Goal: Task Accomplishment & Management: Manage account settings

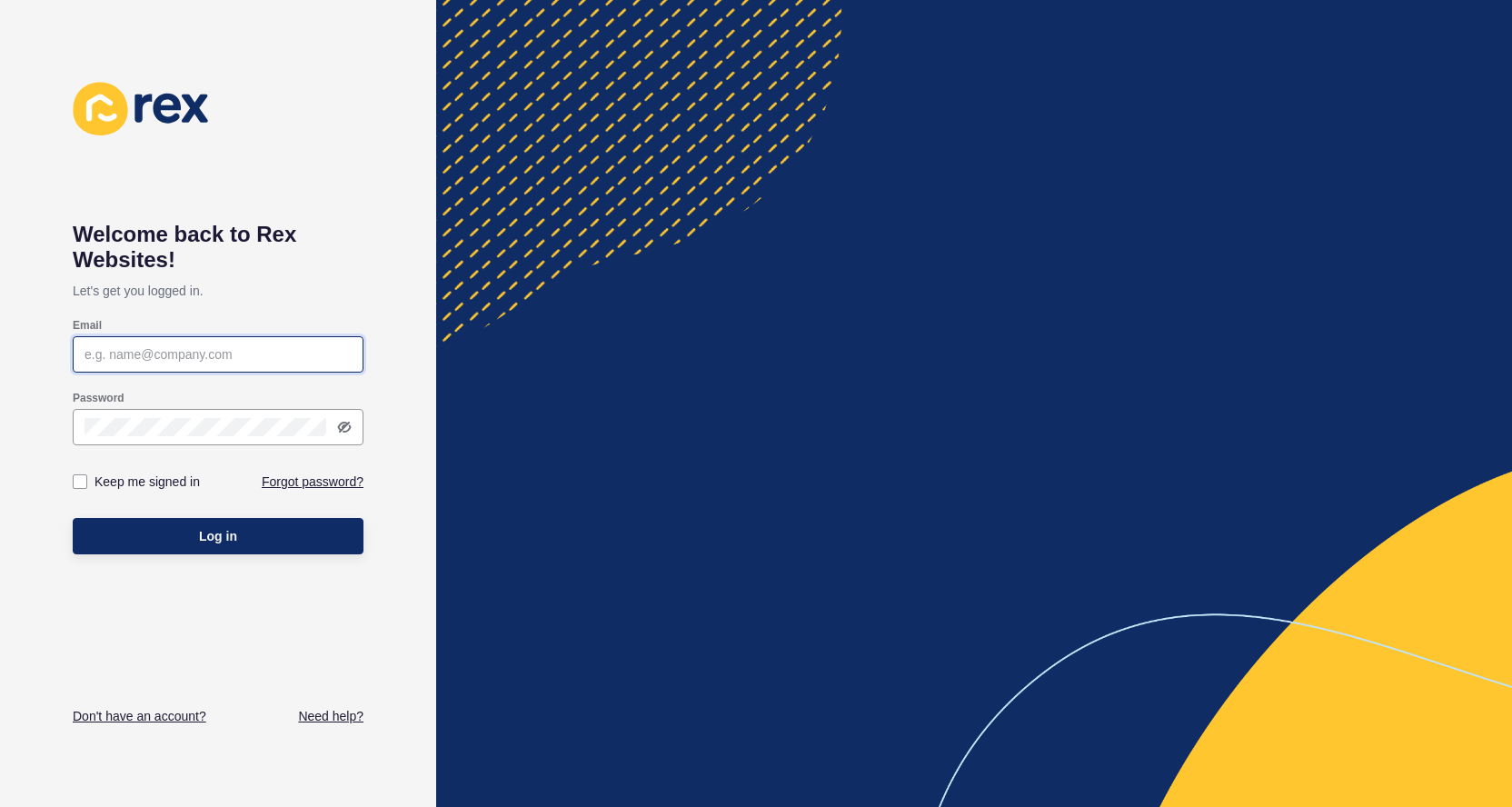
click at [207, 350] on input "Email" at bounding box center [218, 354] width 267 height 18
type input "[EMAIL_ADDRESS][DOMAIN_NAME]"
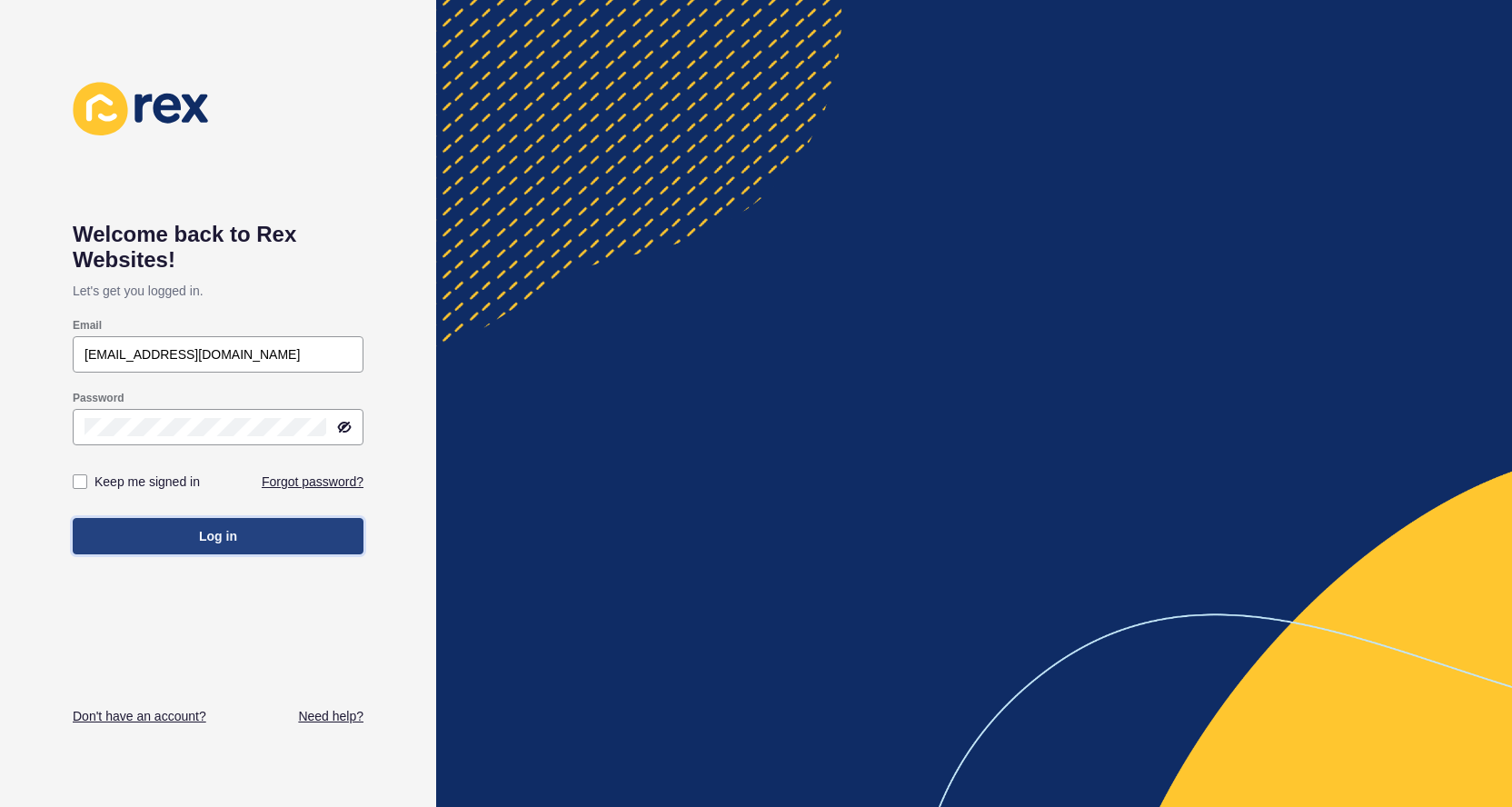
click at [144, 547] on button "Log in" at bounding box center [217, 536] width 290 height 37
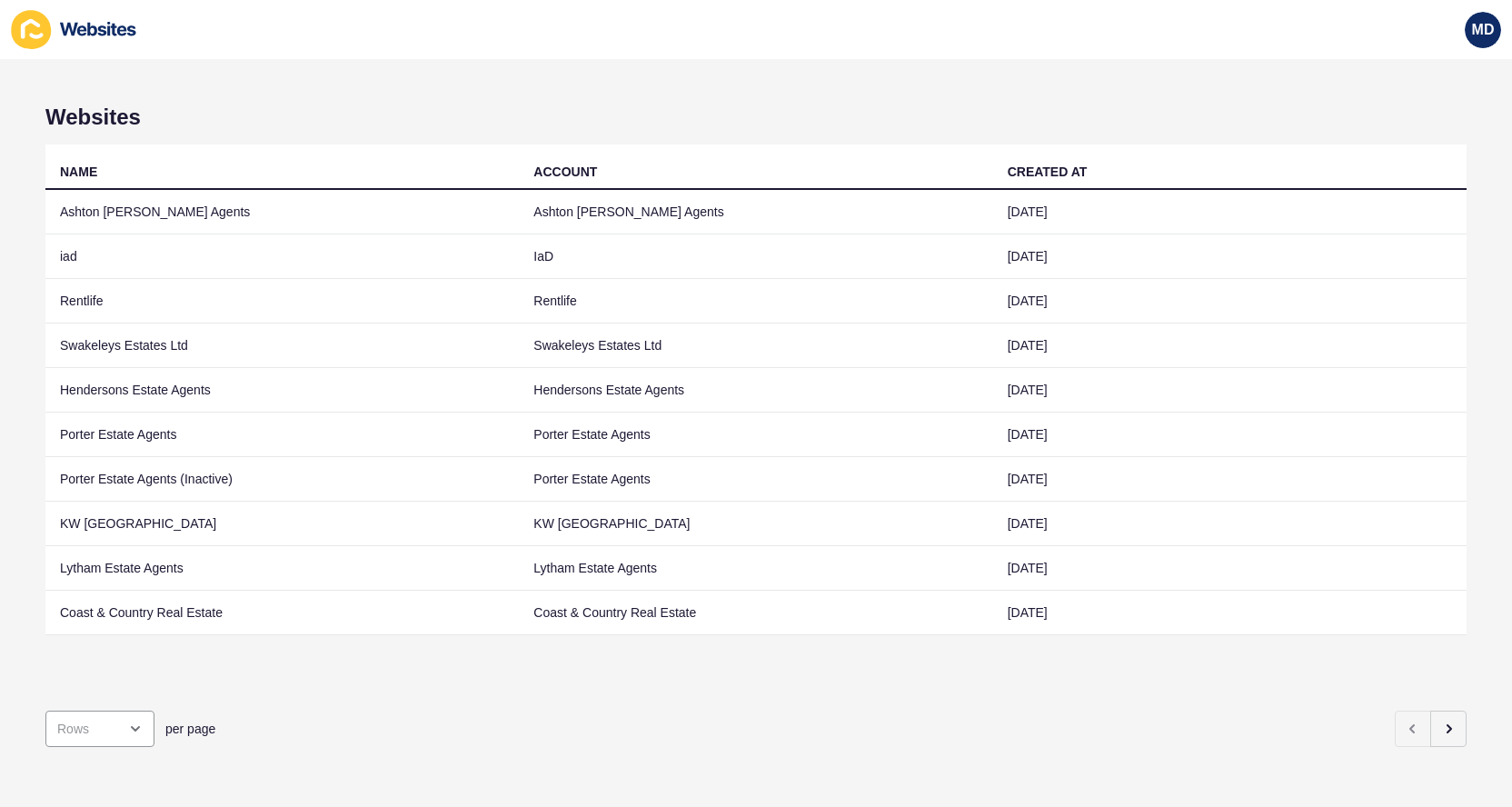
click at [1468, 740] on div "Websites NAME ACCOUNT CREATED AT [GEOGRAPHIC_DATA][PERSON_NAME] Agents [GEOGRAP…" at bounding box center [756, 432] width 1512 height 747
click at [1455, 731] on button "button" at bounding box center [1448, 729] width 37 height 37
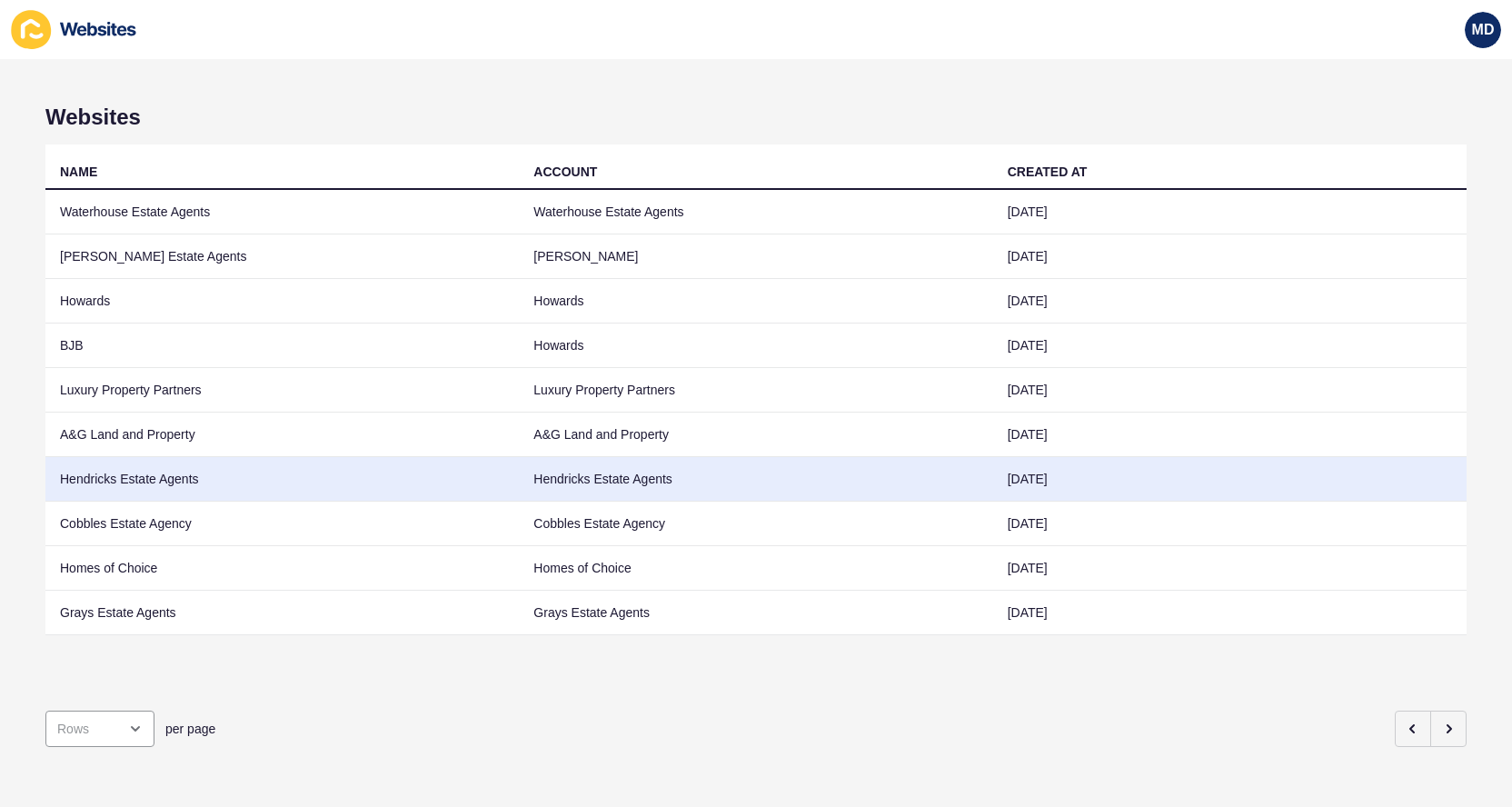
click at [379, 524] on td "Cobbles Estate Agency" at bounding box center [282, 524] width 473 height 44
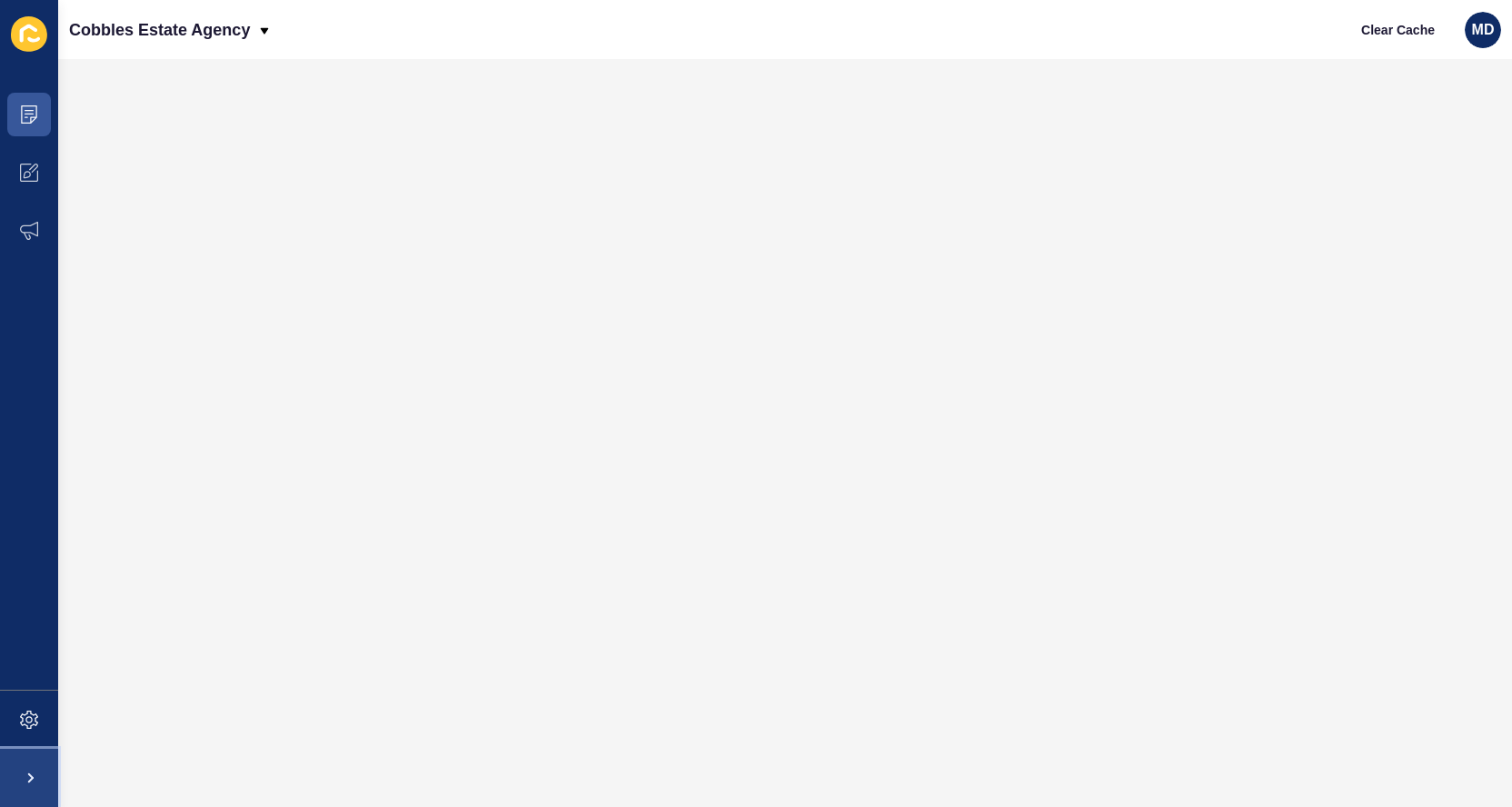
click at [40, 789] on span at bounding box center [29, 777] width 58 height 58
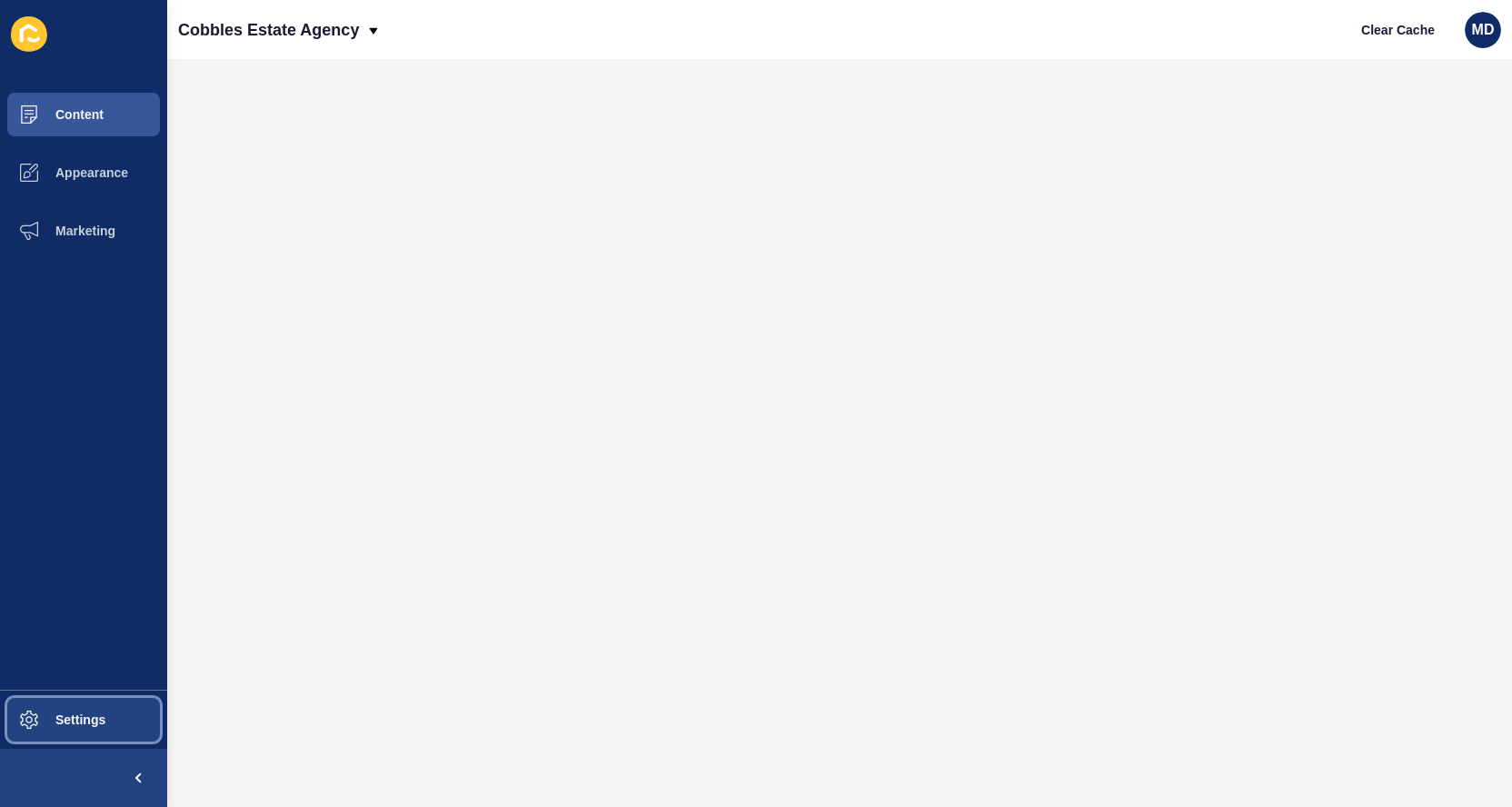
click at [58, 723] on span "Settings" at bounding box center [51, 719] width 108 height 14
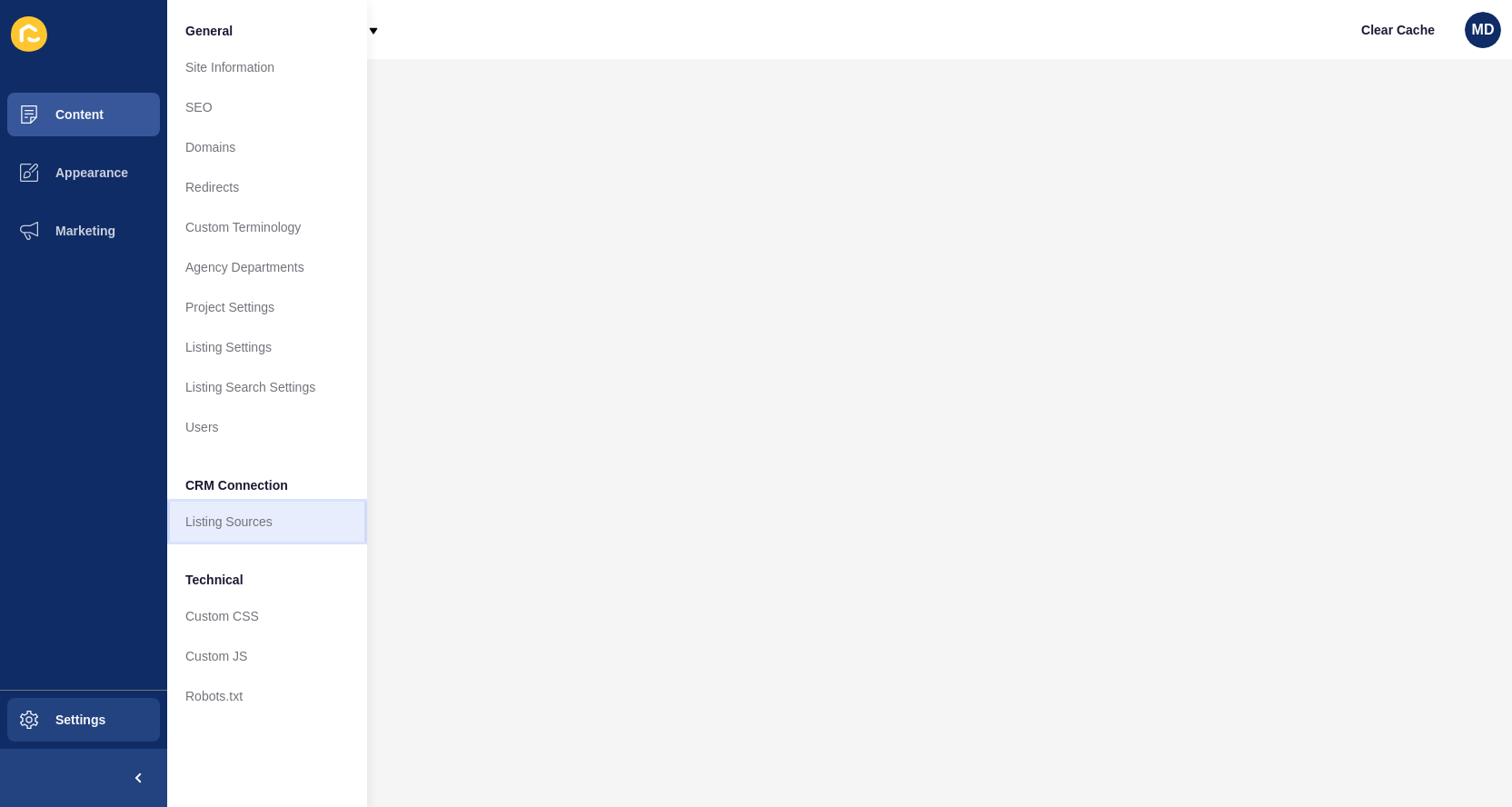
click at [199, 532] on link "Listing Sources" at bounding box center [266, 521] width 200 height 40
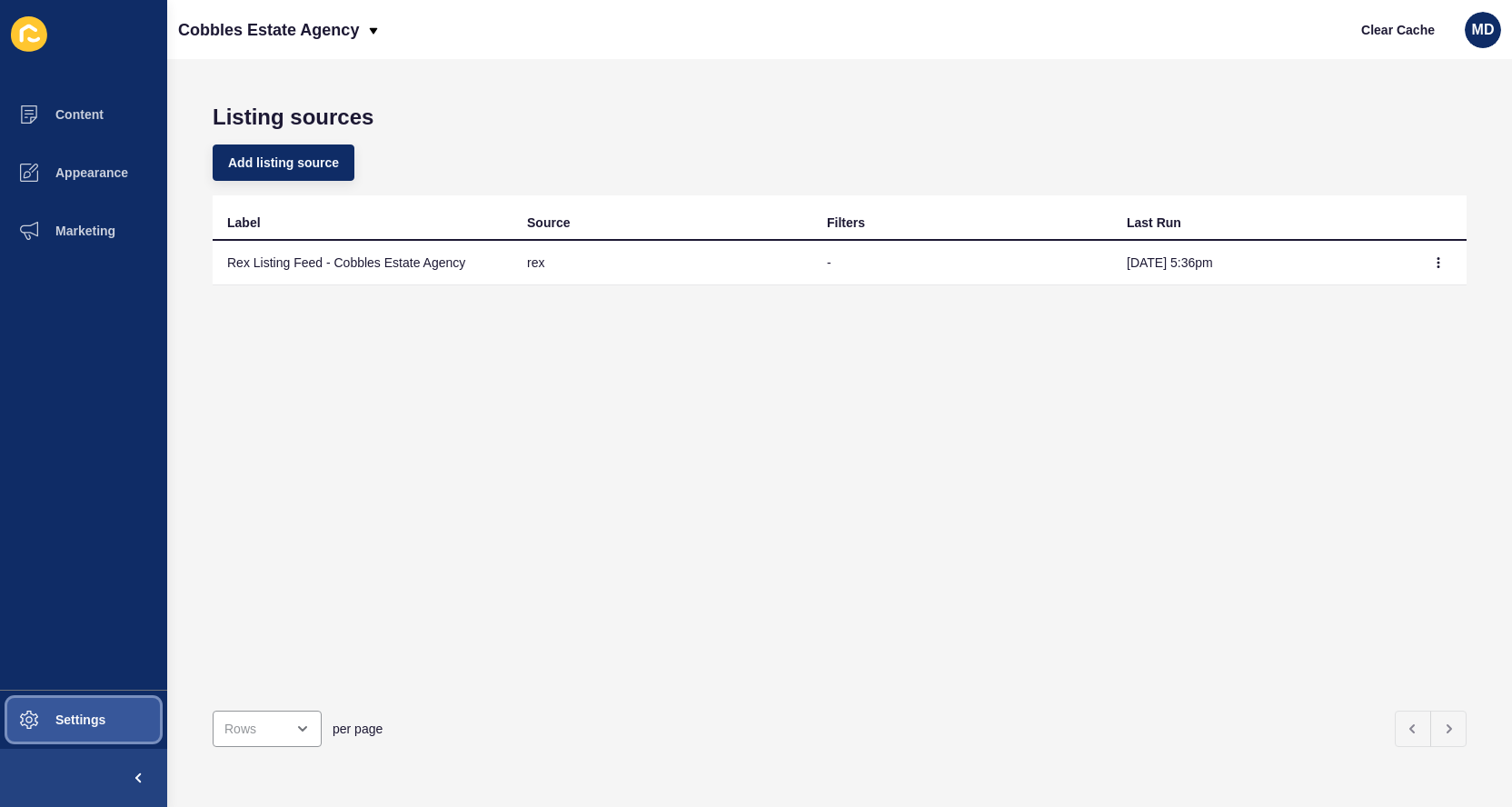
click at [97, 734] on button "Settings" at bounding box center [83, 719] width 167 height 58
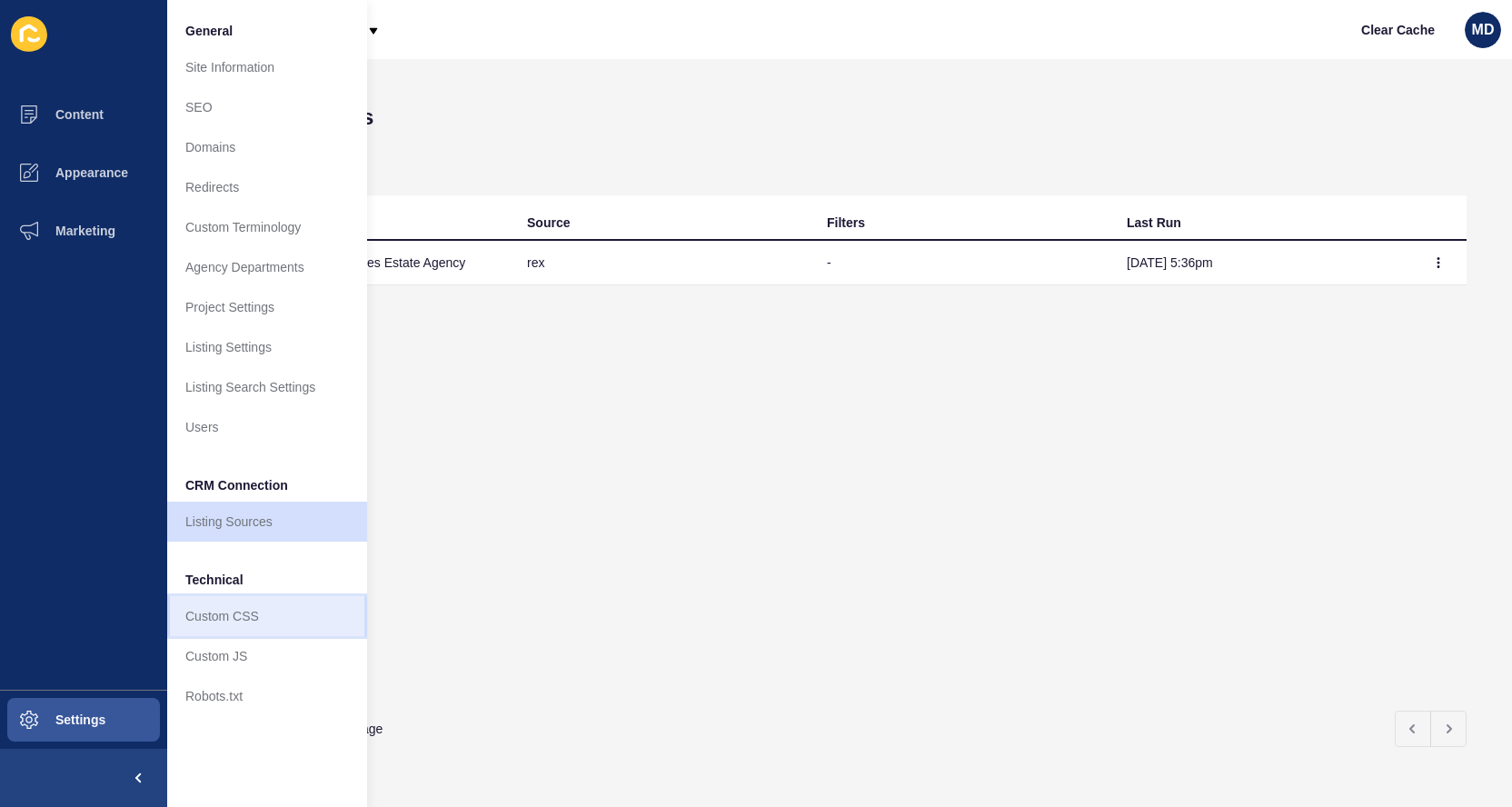
click at [216, 611] on link "Custom CSS" at bounding box center [266, 615] width 200 height 40
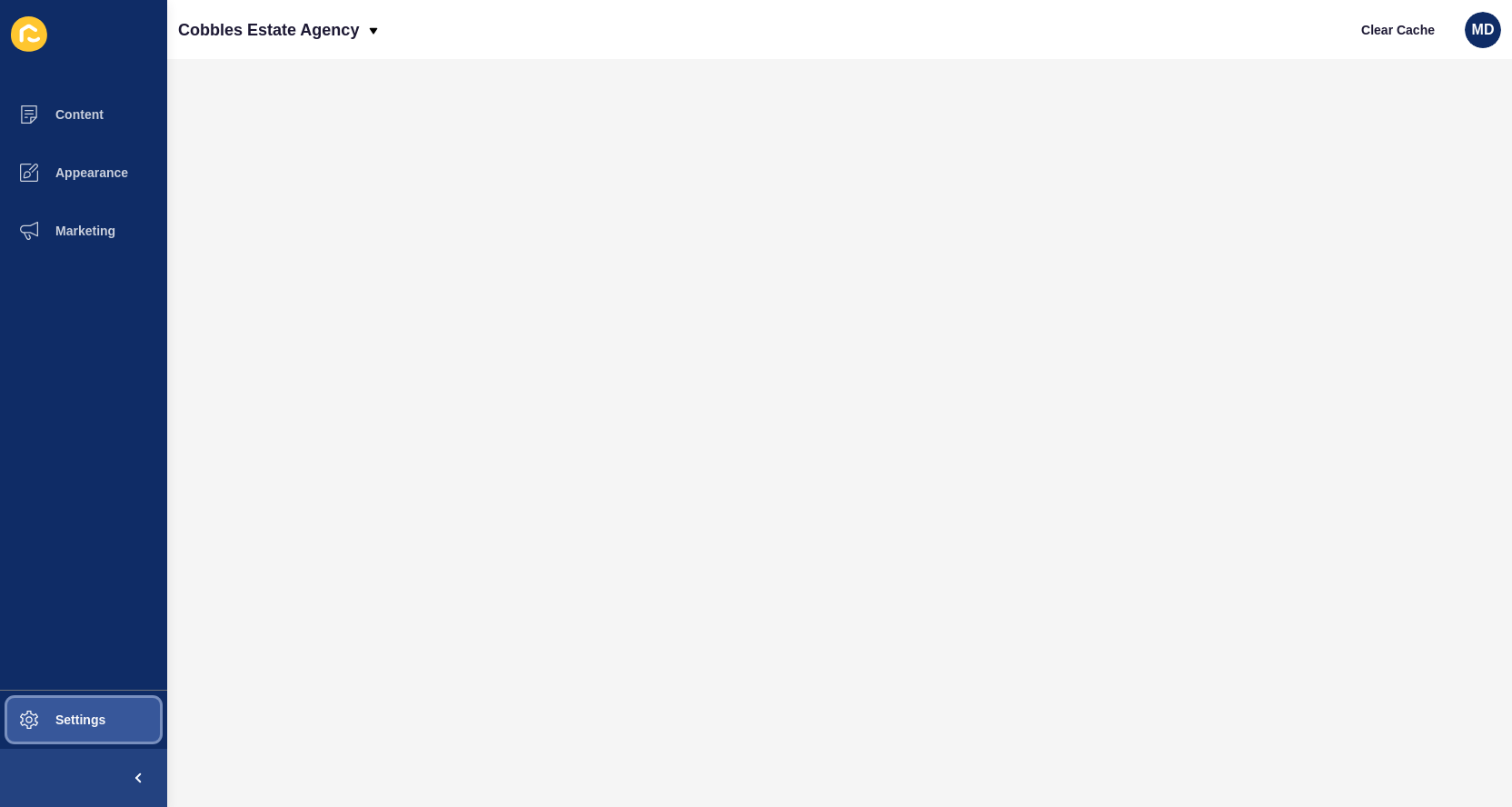
click at [130, 707] on button "Settings" at bounding box center [83, 719] width 167 height 58
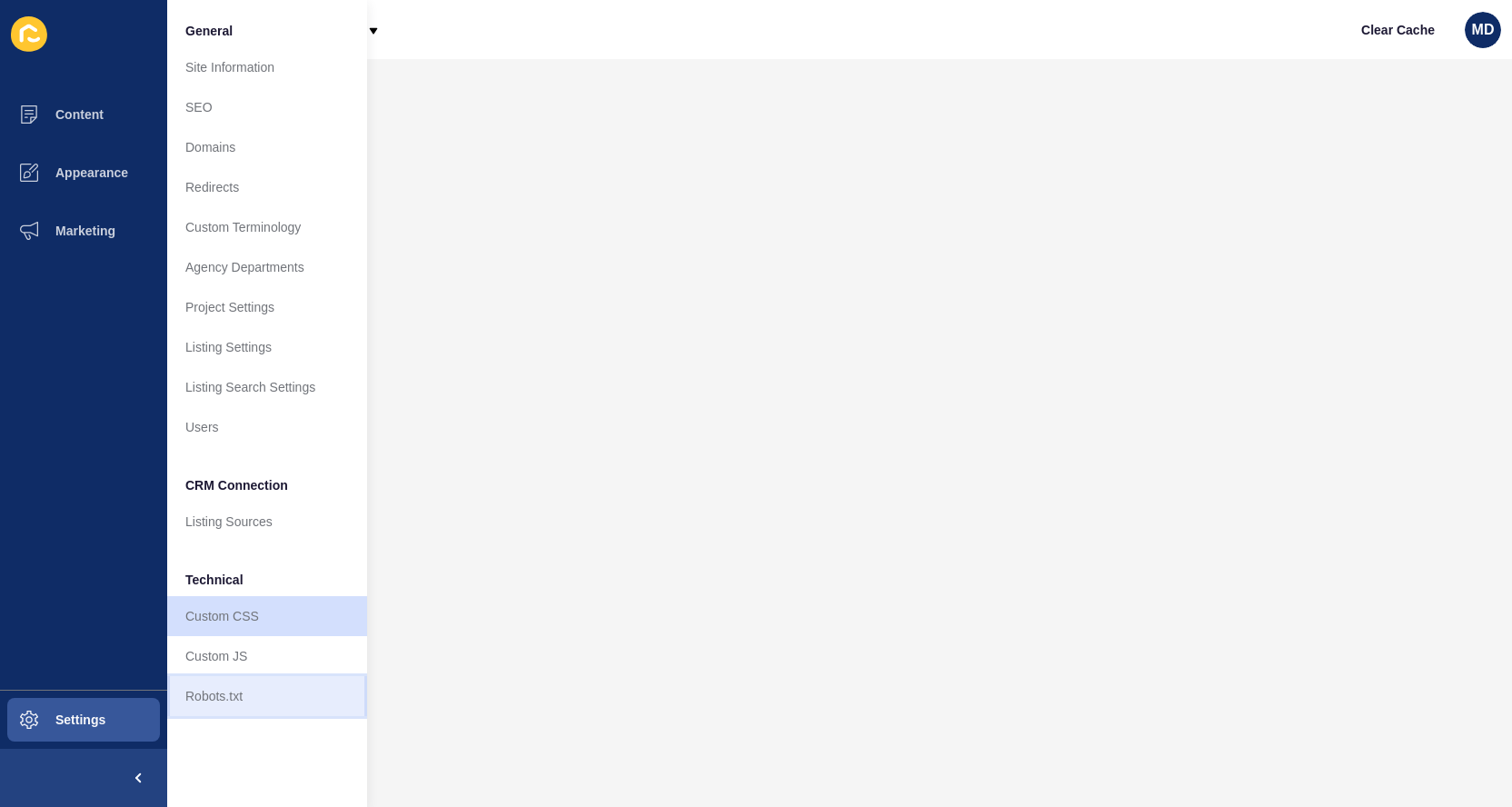
click at [210, 699] on link "Robots.txt" at bounding box center [266, 695] width 200 height 40
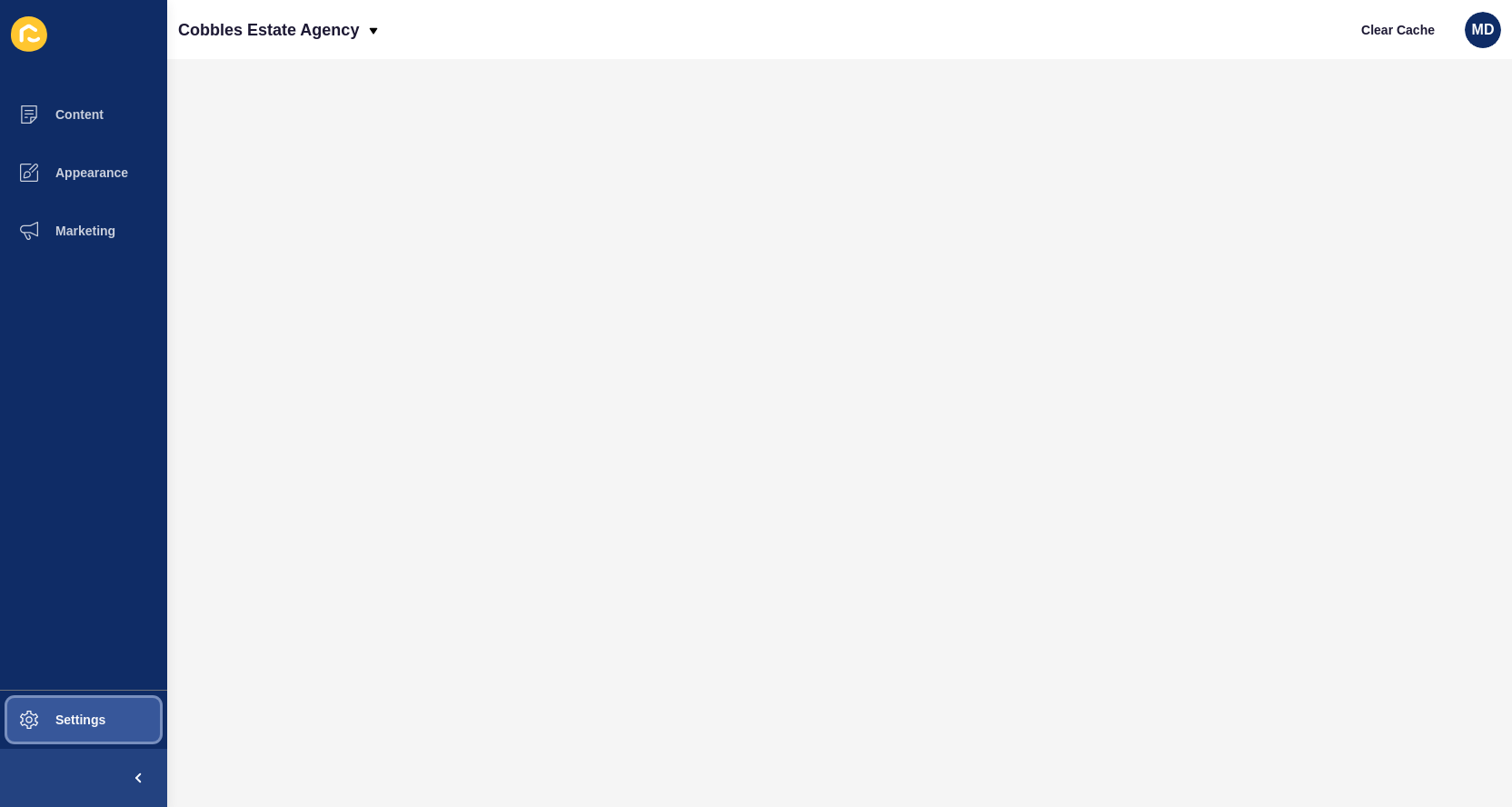
click at [63, 713] on span "Settings" at bounding box center [51, 719] width 108 height 14
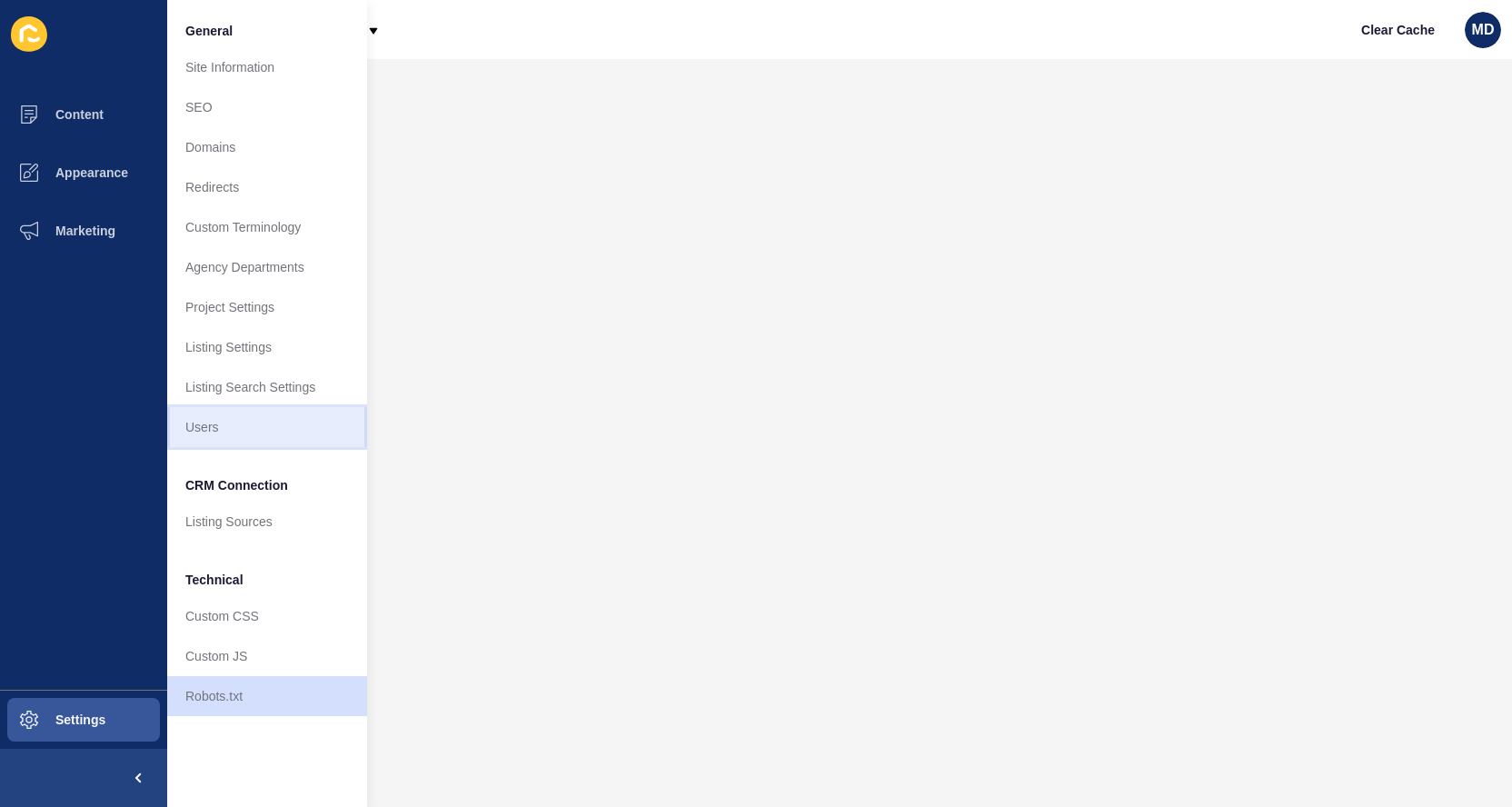
click at [196, 445] on link "Users" at bounding box center [266, 426] width 200 height 40
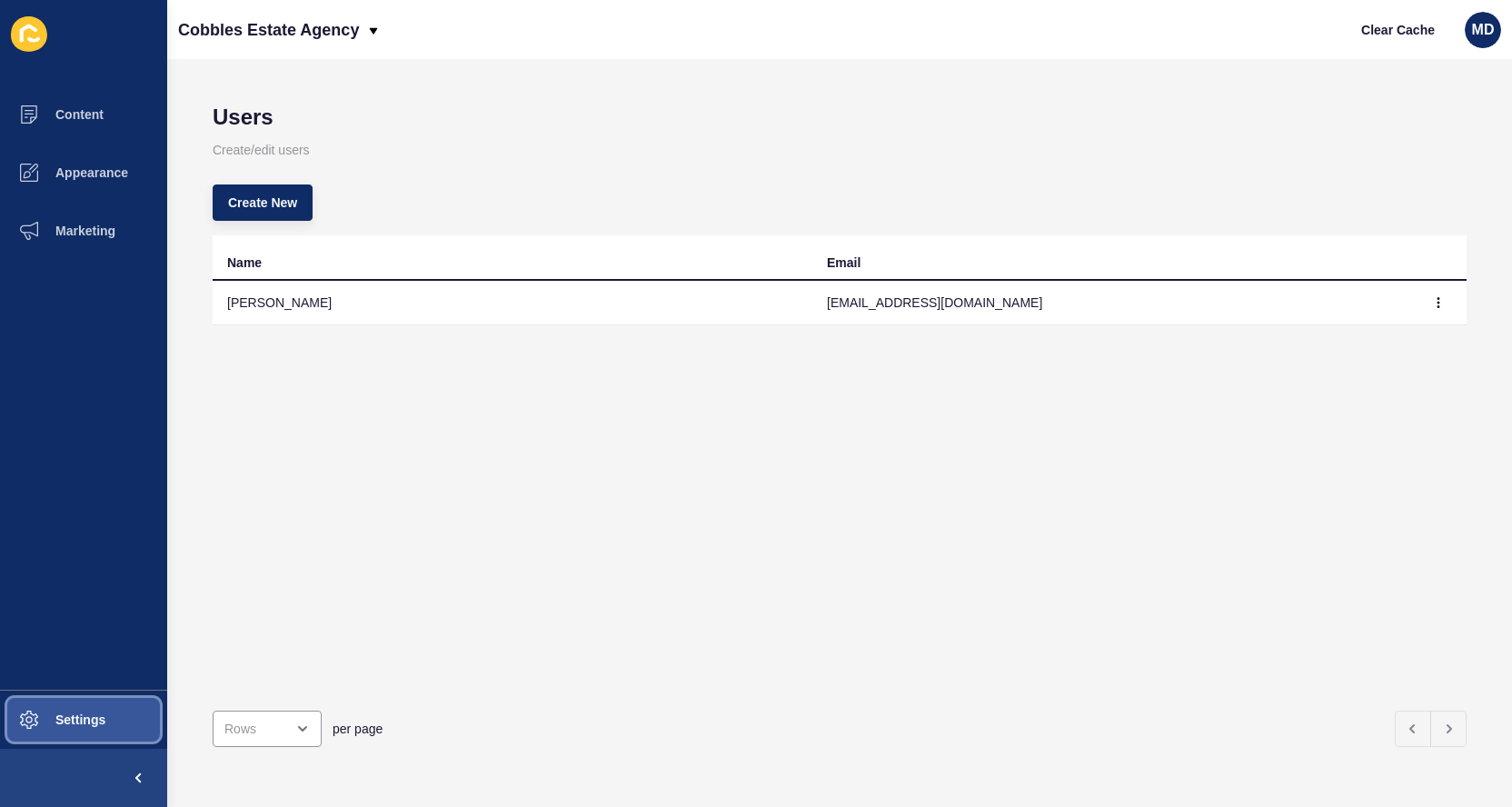
click at [67, 744] on button "Settings" at bounding box center [83, 719] width 167 height 58
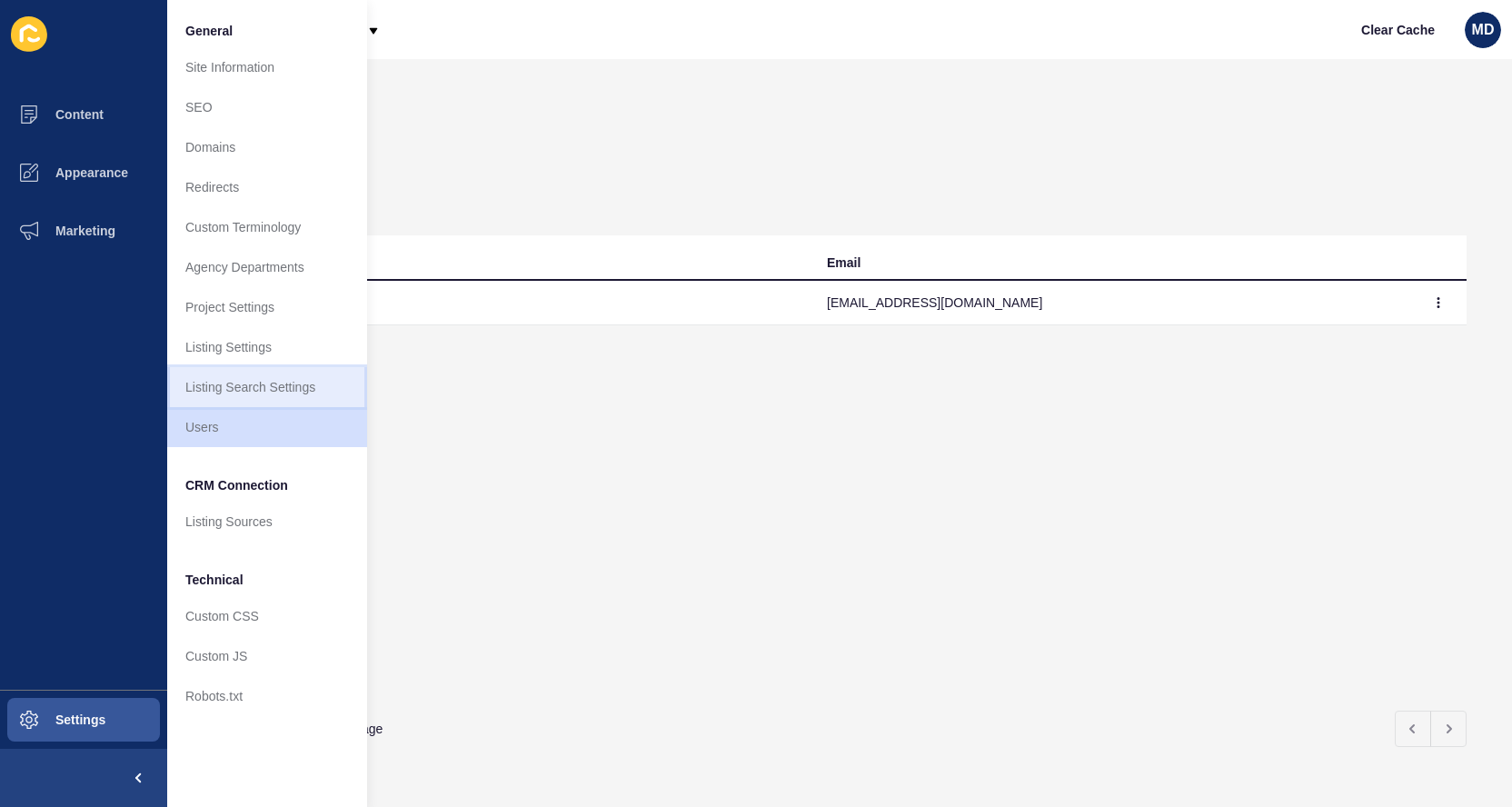
click at [213, 381] on link "Listing Search Settings" at bounding box center [266, 387] width 200 height 40
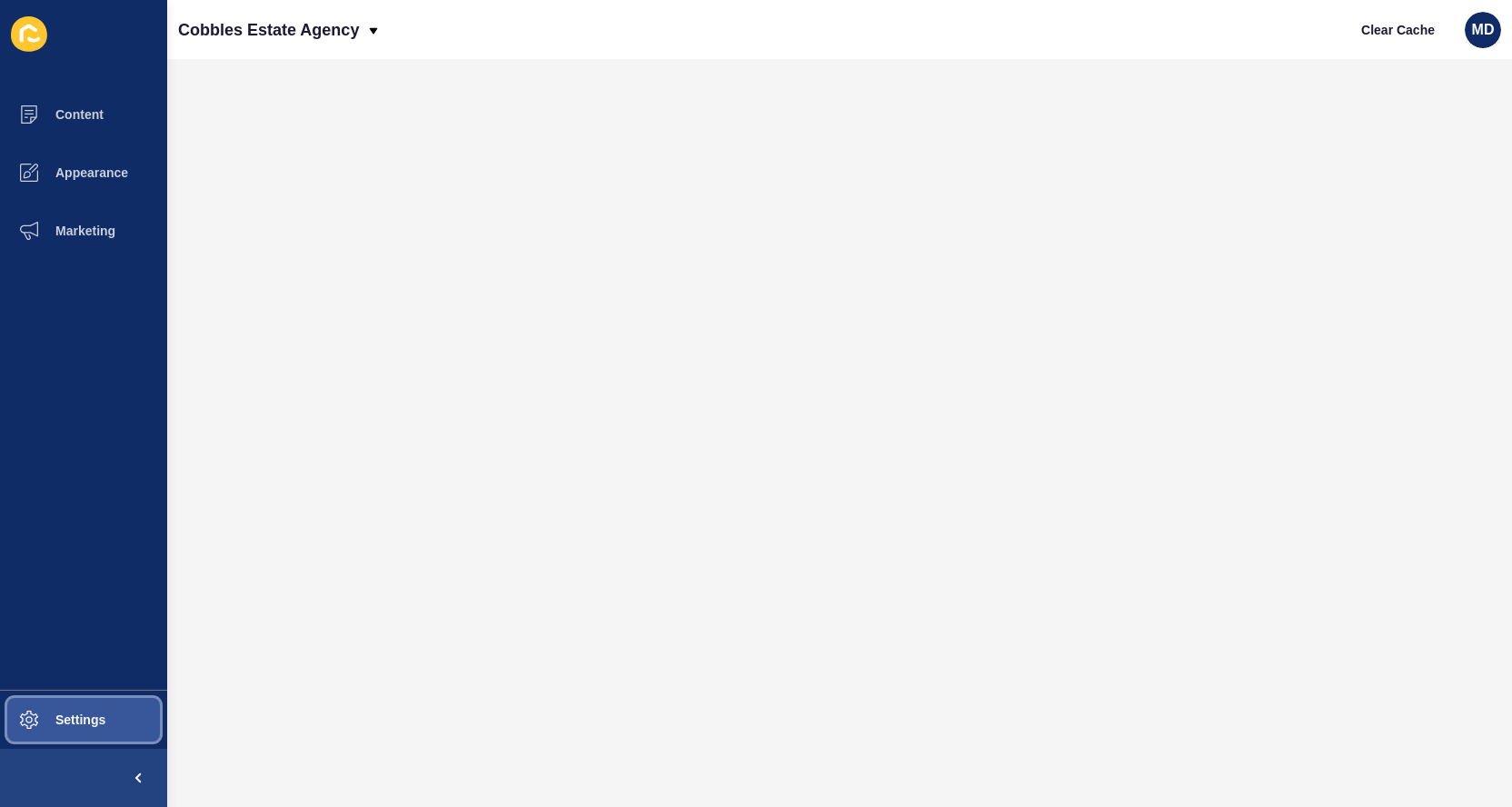
click at [143, 731] on button "Settings" at bounding box center [83, 719] width 167 height 58
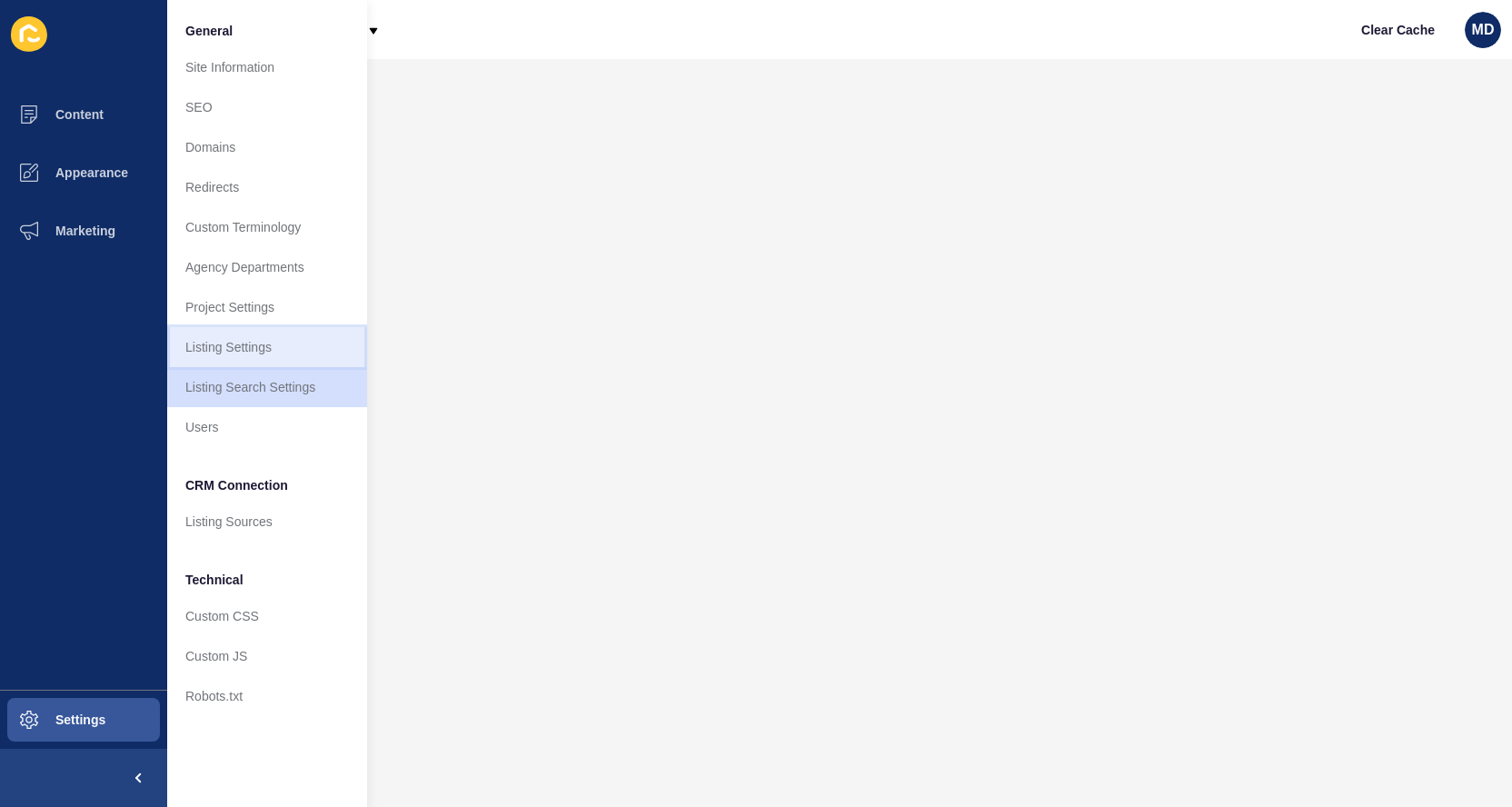
click at [256, 327] on link "Listing Settings" at bounding box center [266, 346] width 200 height 40
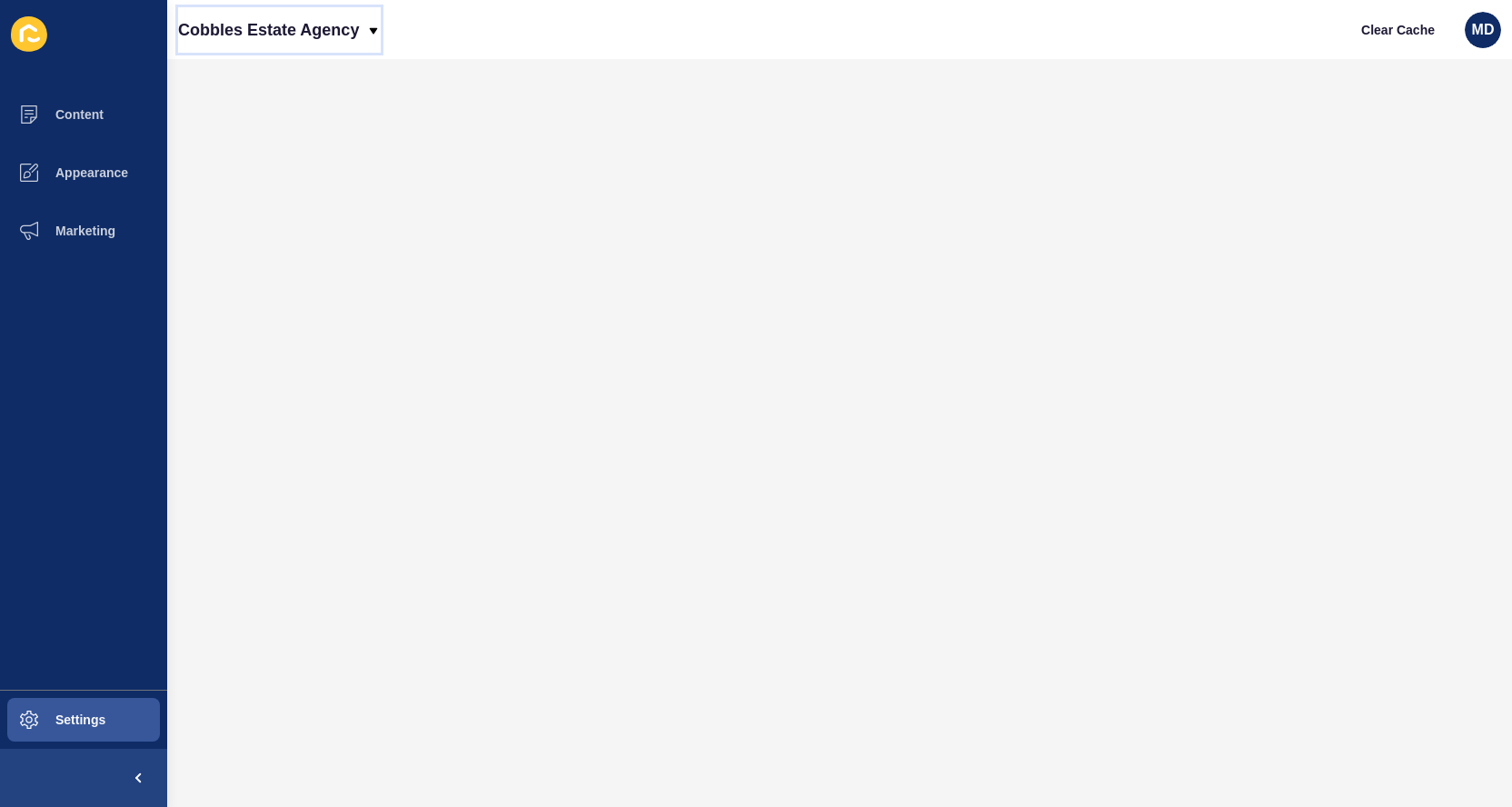
click at [215, 29] on p "Cobbles Estate Agency" at bounding box center [268, 30] width 180 height 45
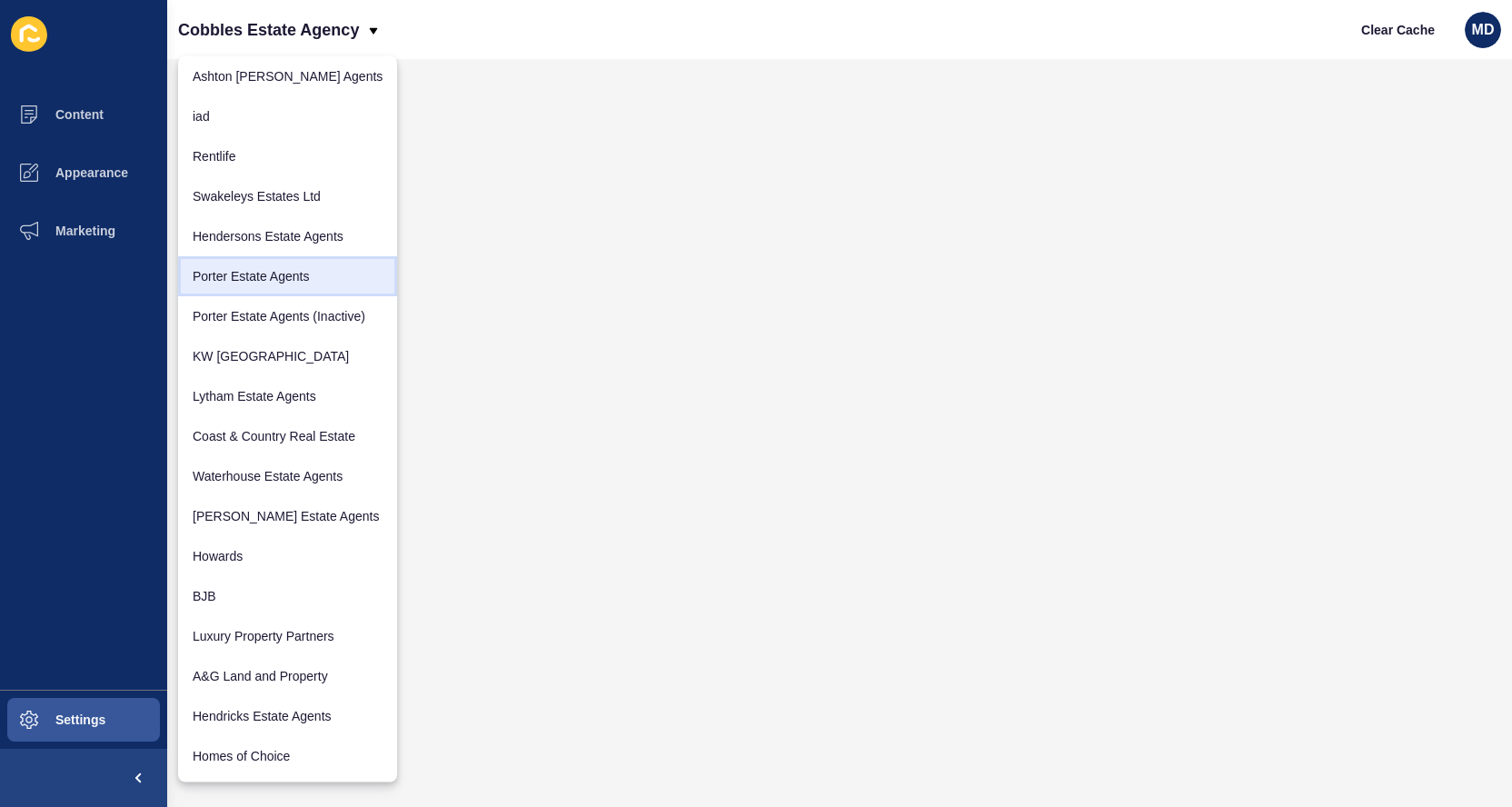
click at [228, 292] on link "Porter Estate Agents" at bounding box center [287, 276] width 219 height 40
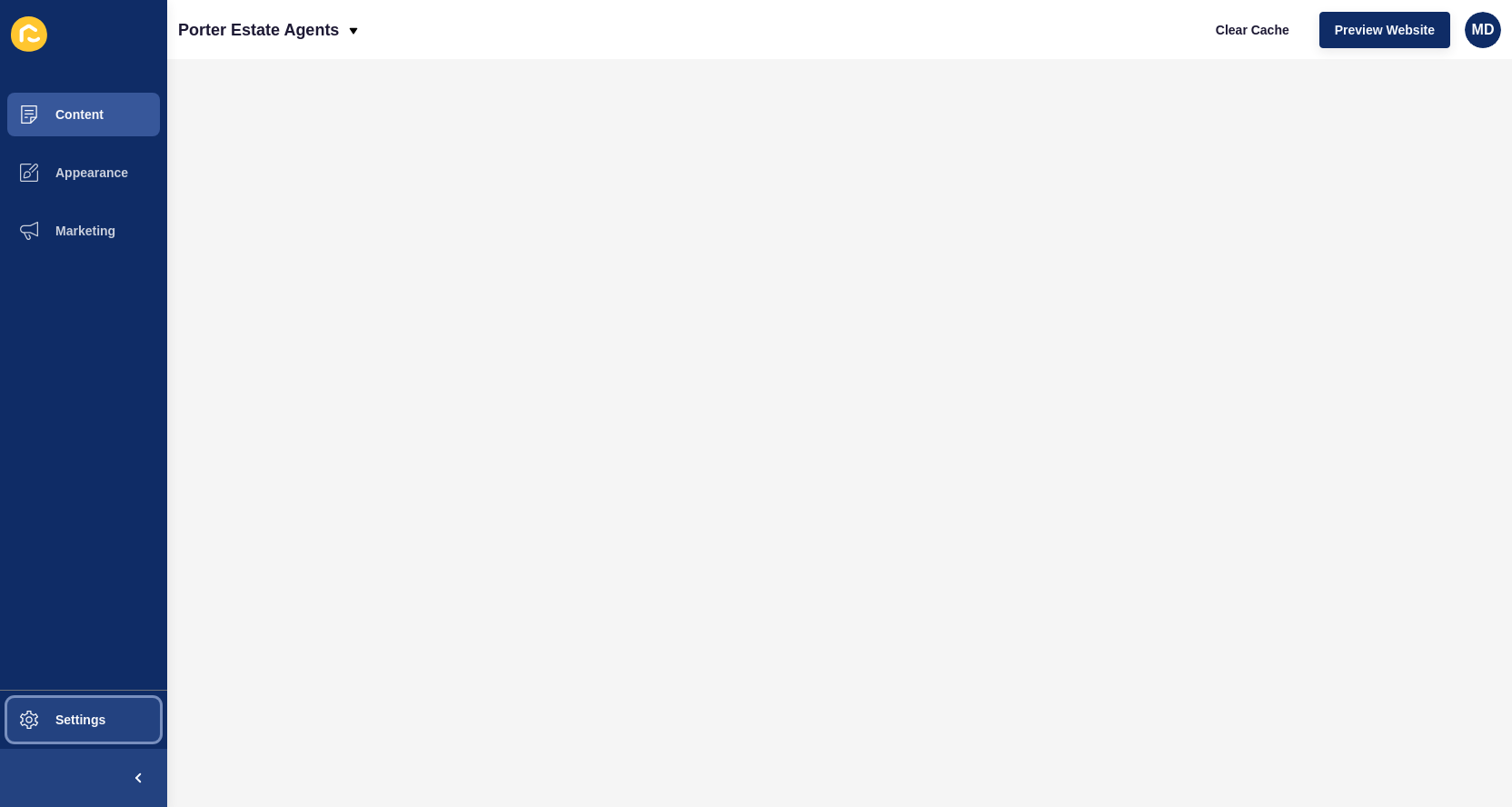
click at [90, 719] on span "Settings" at bounding box center [51, 719] width 108 height 14
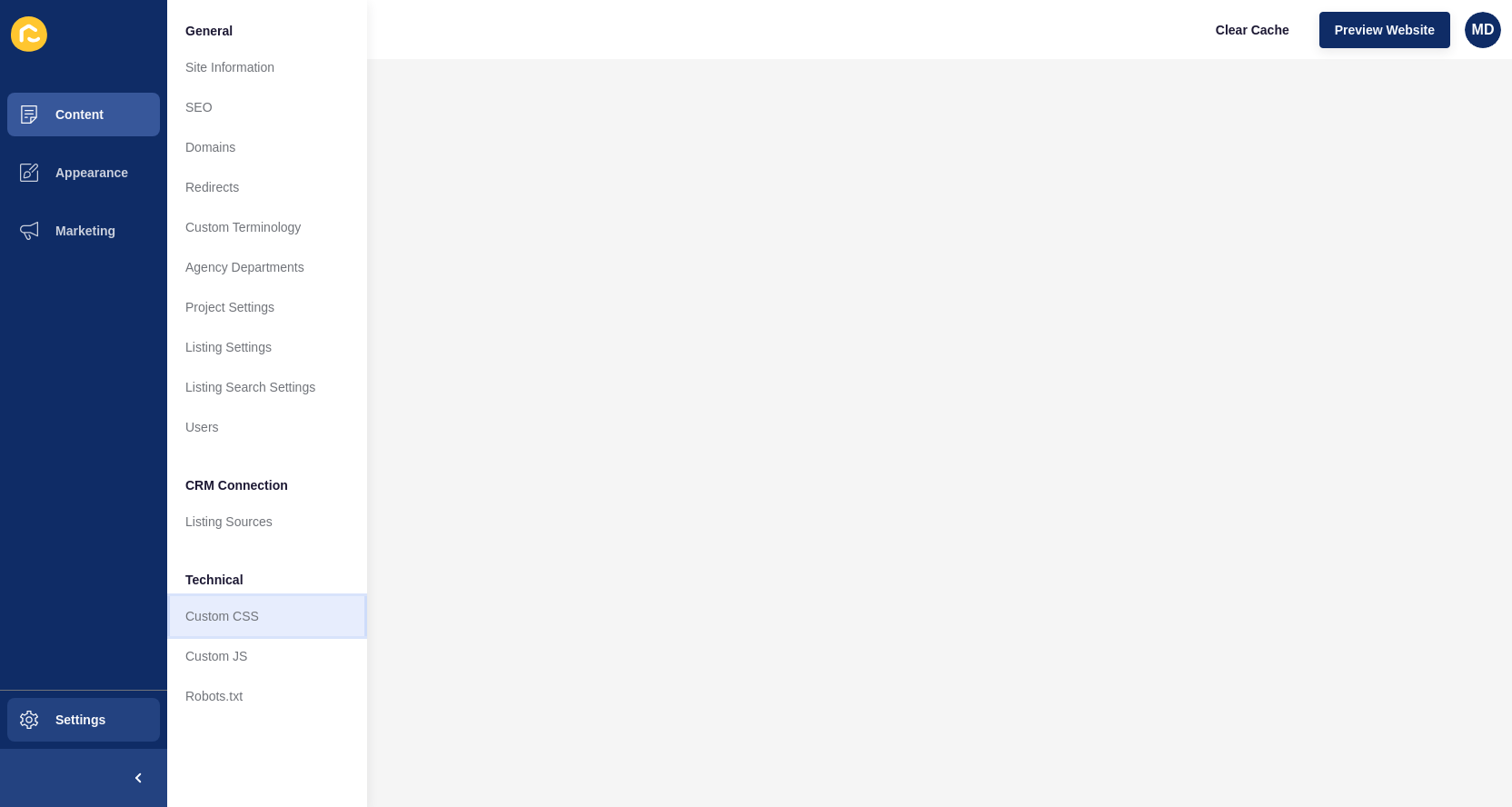
click at [219, 618] on link "Custom CSS" at bounding box center [266, 615] width 200 height 40
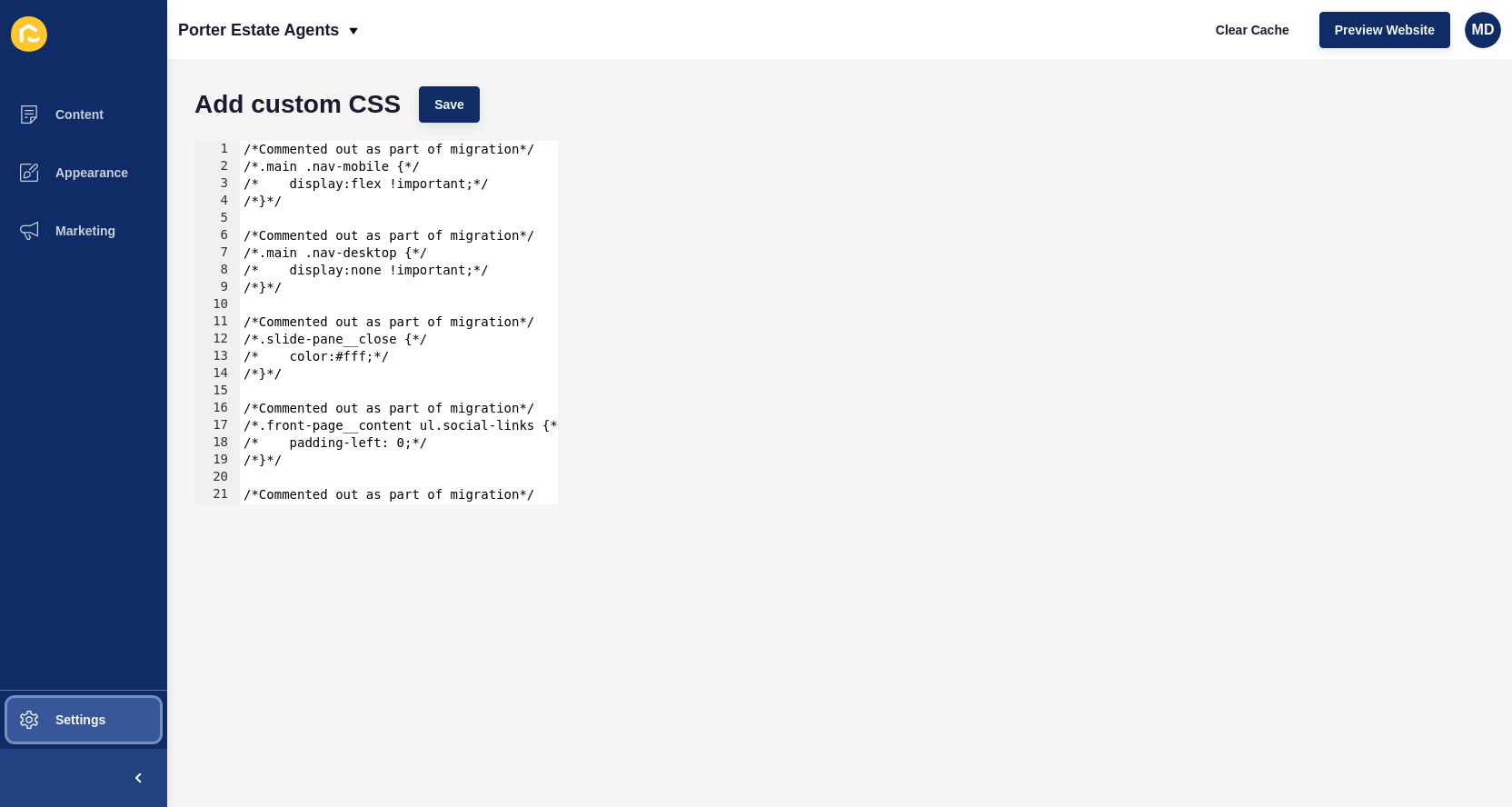
click at [130, 739] on button "Settings" at bounding box center [83, 719] width 167 height 58
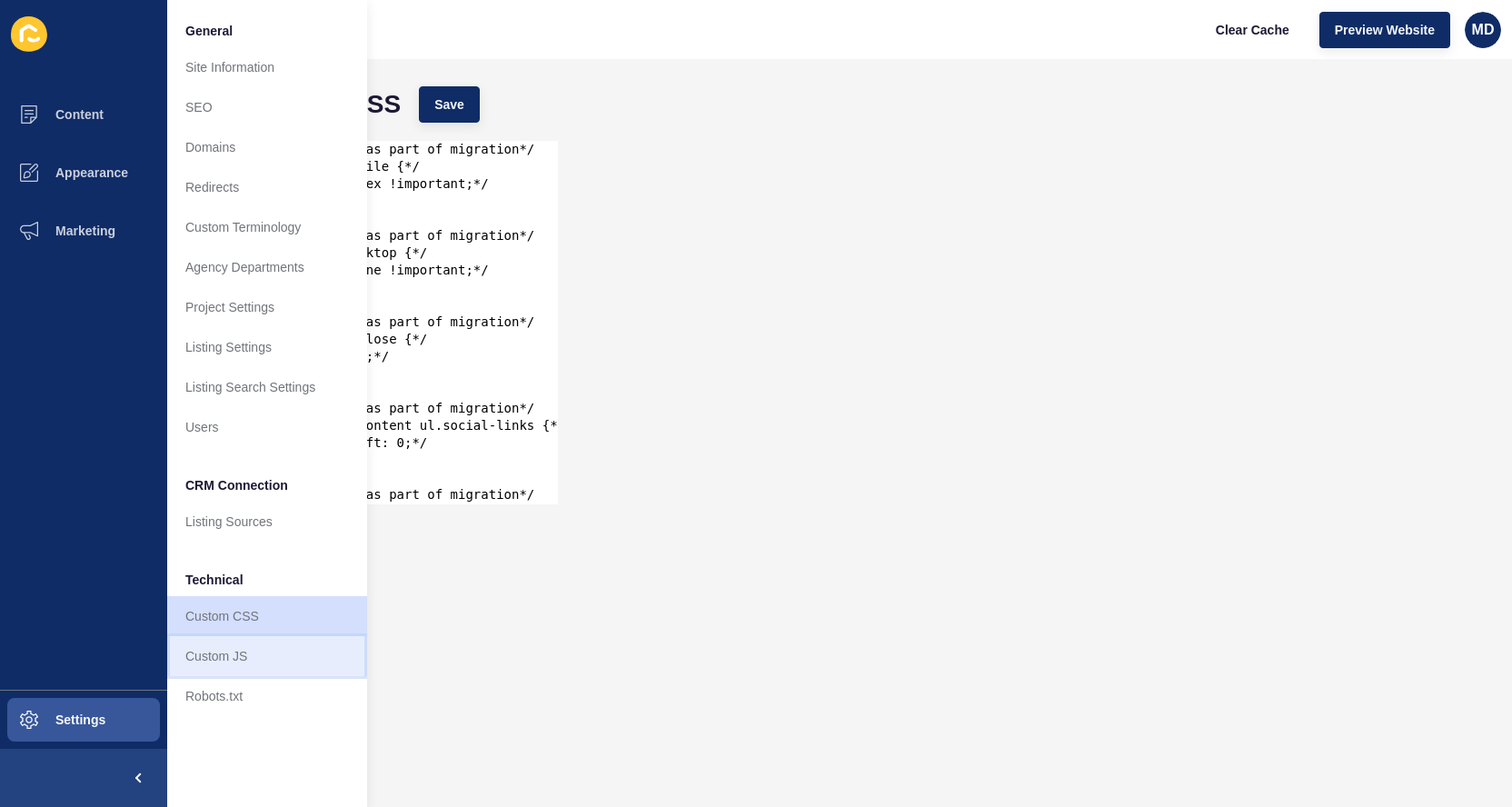
click at [217, 658] on link "Custom JS" at bounding box center [266, 656] width 200 height 40
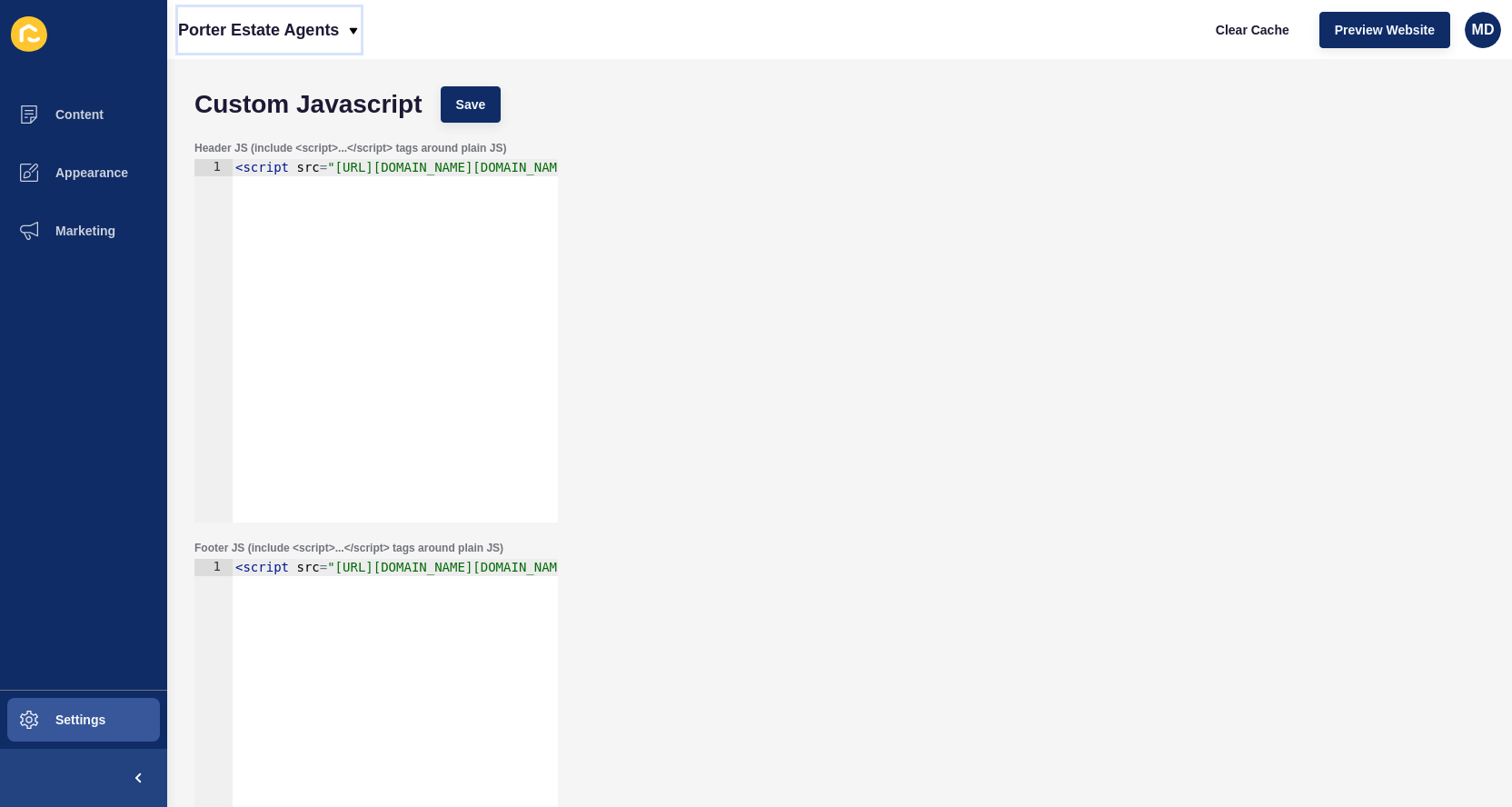
click at [179, 20] on p "Porter Estate Agents" at bounding box center [258, 30] width 161 height 45
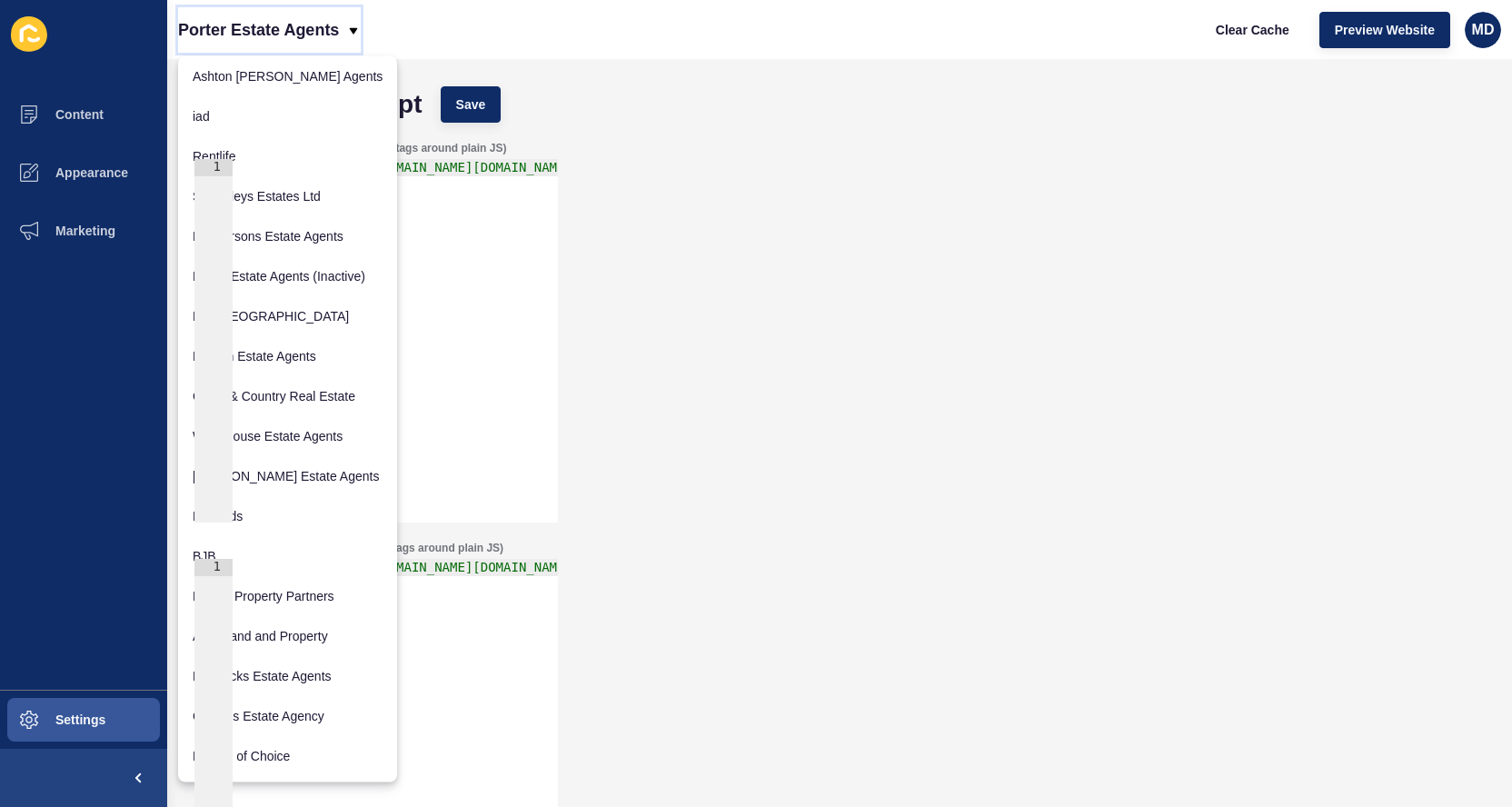
scroll to position [124, 0]
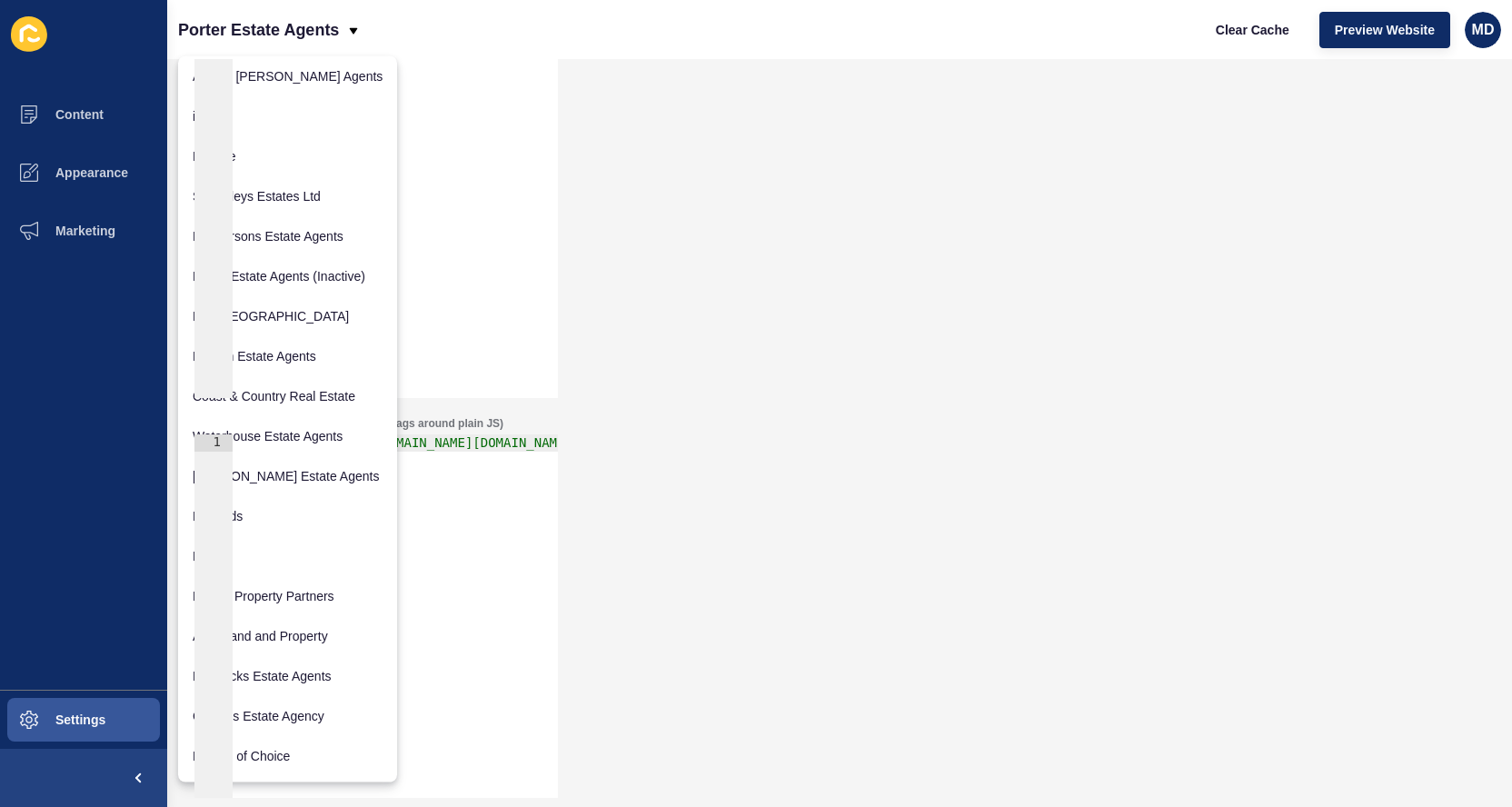
click at [1194, 154] on div "Header JS (include <script>...</script> tags around plain JS) 1 < script src = …" at bounding box center [839, 207] width 1309 height 400
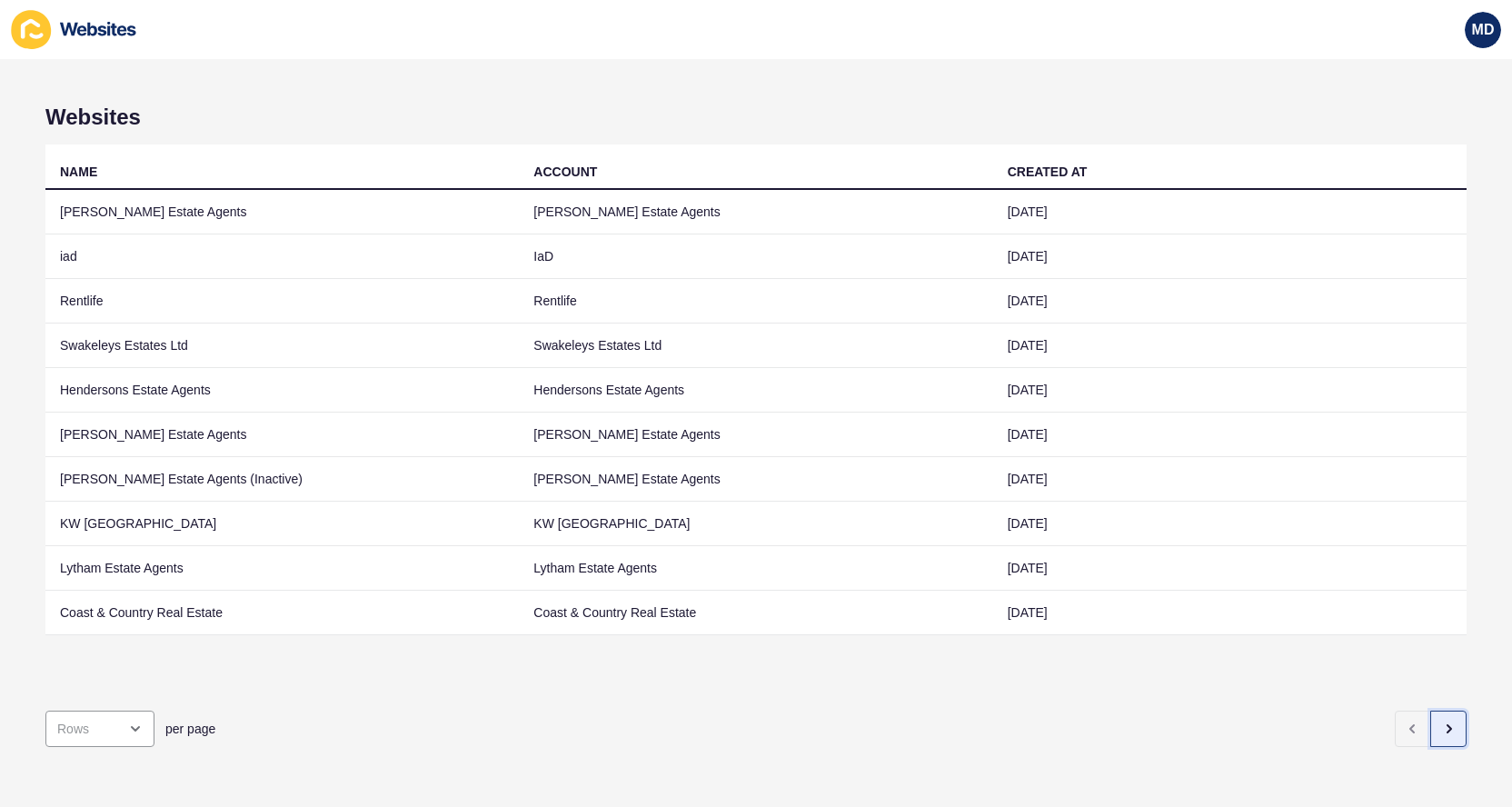
click at [1444, 740] on button "button" at bounding box center [1448, 729] width 37 height 37
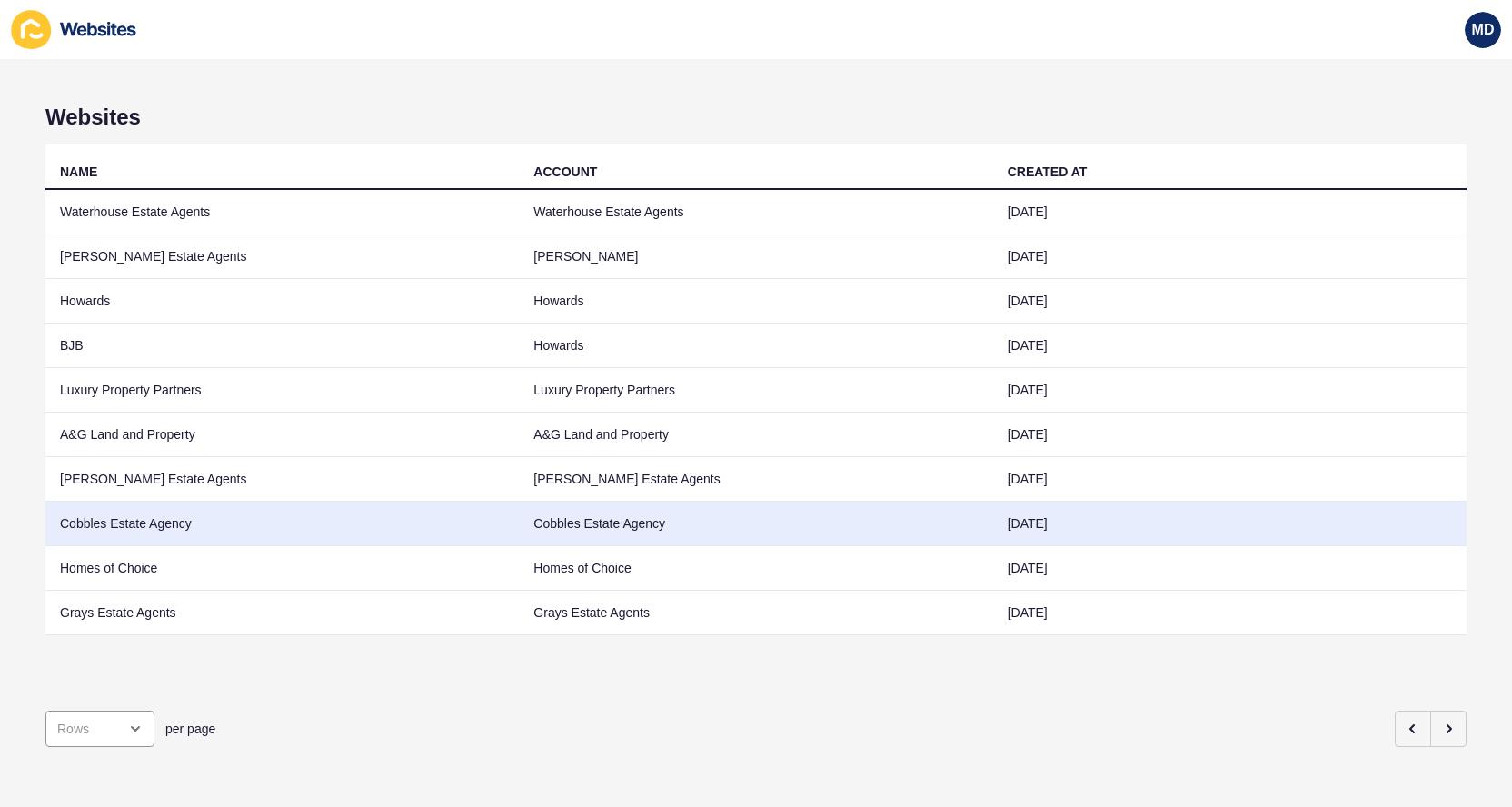
click at [452, 528] on td "Cobbles Estate Agency" at bounding box center [282, 524] width 473 height 44
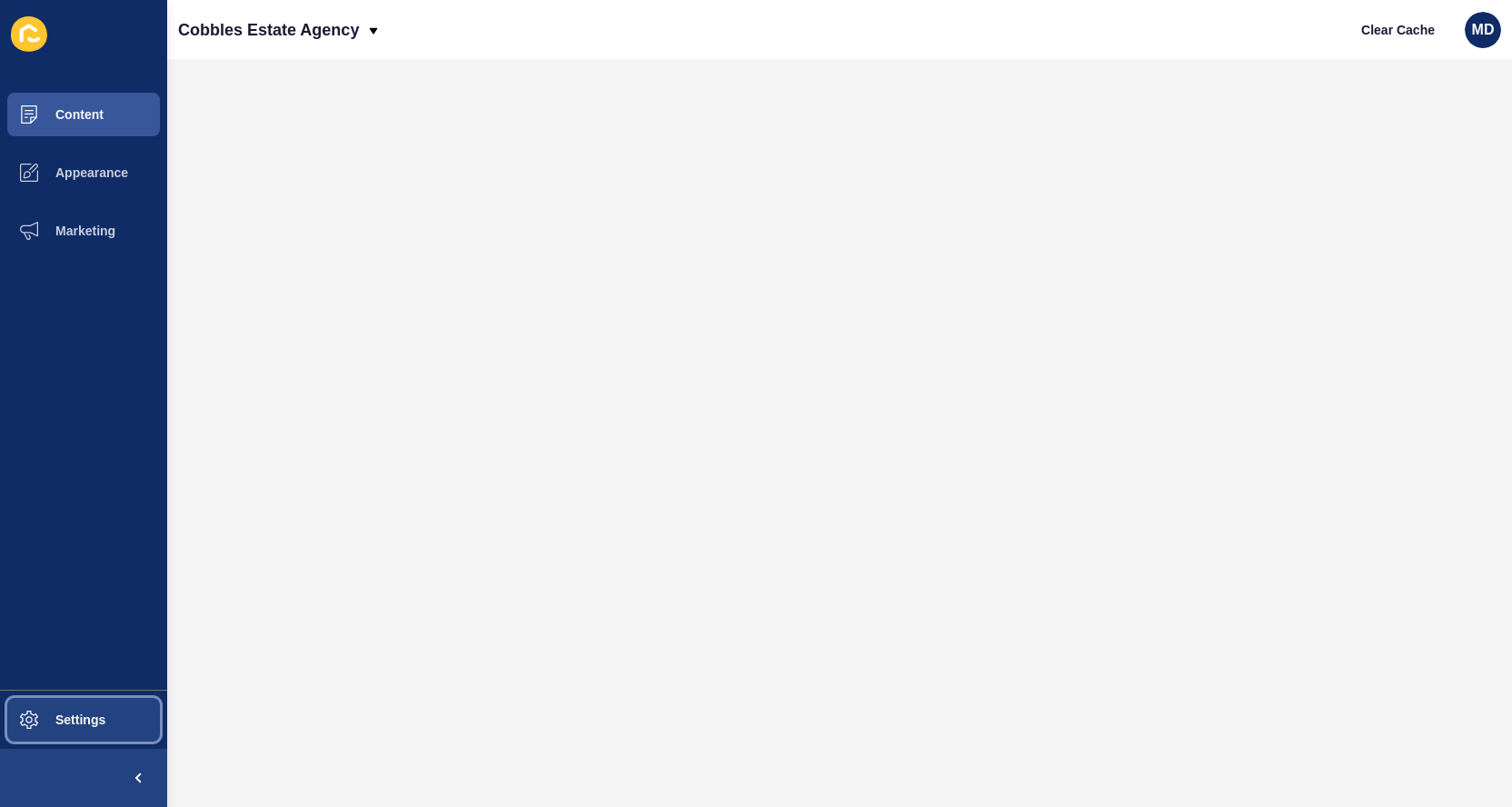
click at [123, 712] on button "Settings" at bounding box center [83, 719] width 167 height 58
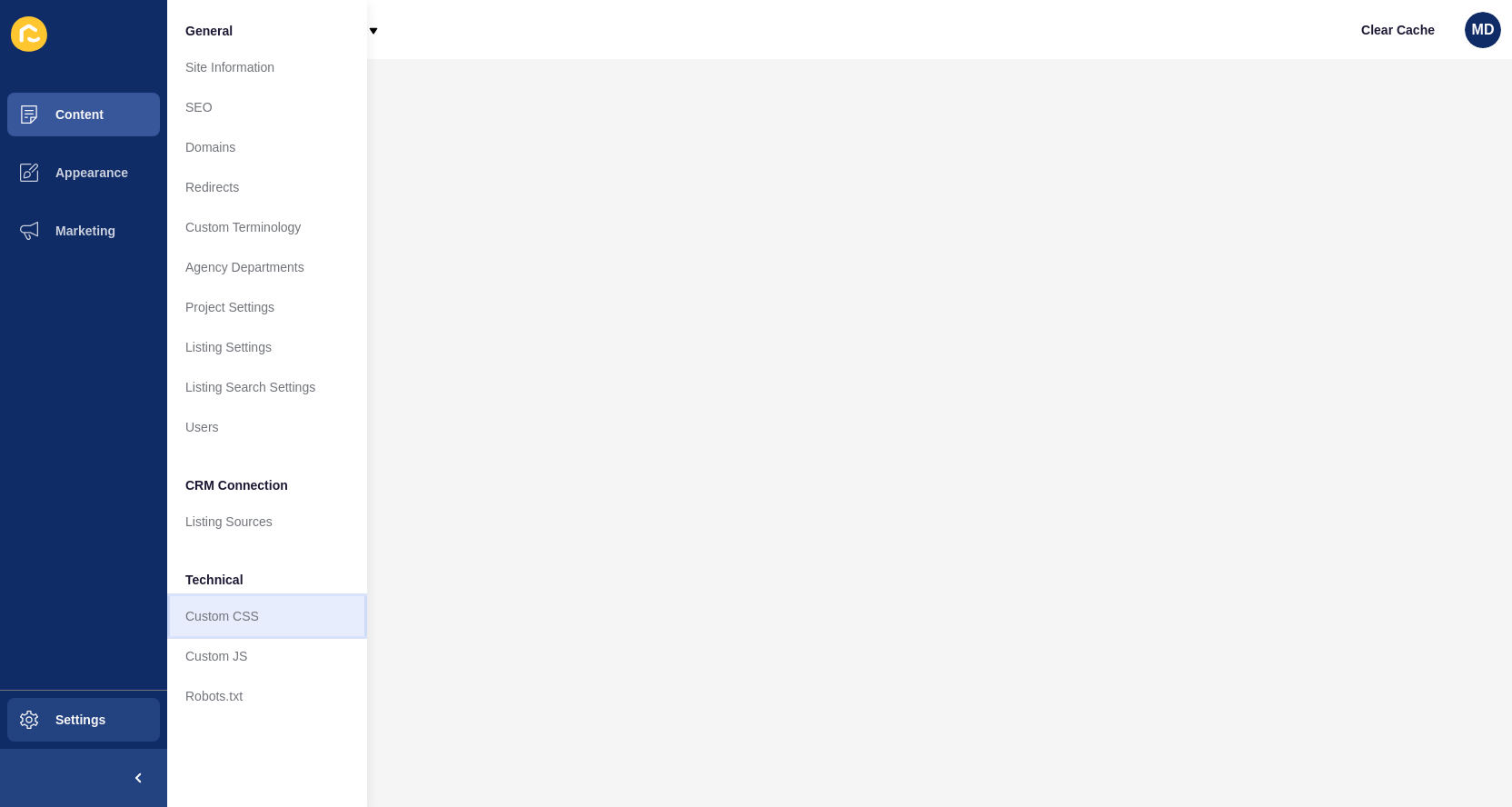
click at [269, 611] on link "Custom CSS" at bounding box center [266, 615] width 200 height 40
